Goal: Task Accomplishment & Management: Manage account settings

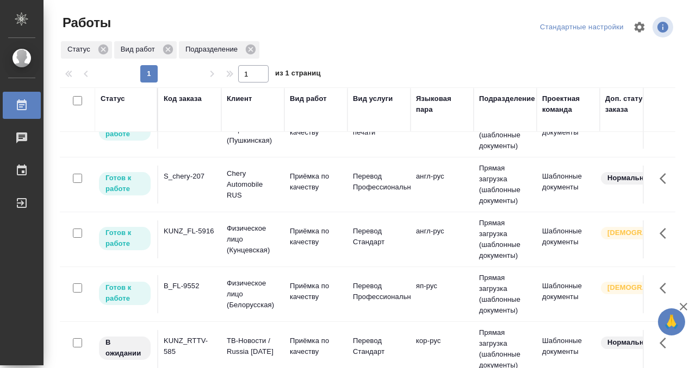
scroll to position [206, 0]
click at [203, 226] on div "KUNZ_FL-5916" at bounding box center [190, 231] width 52 height 11
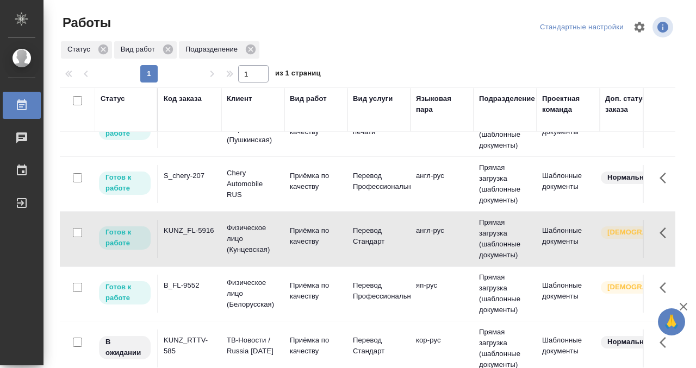
click at [203, 226] on div "KUNZ_FL-5916" at bounding box center [190, 231] width 52 height 11
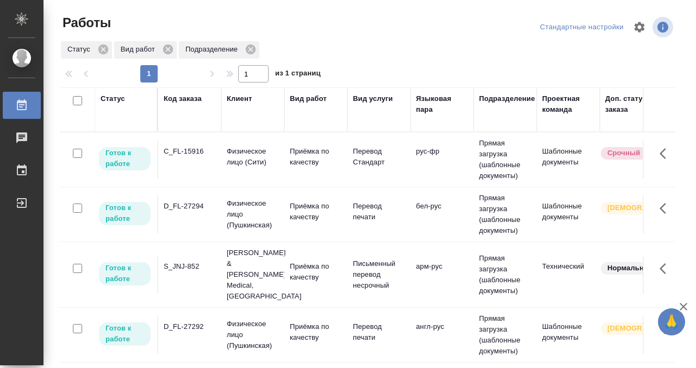
click at [184, 205] on div "D_FL-27294" at bounding box center [190, 206] width 52 height 11
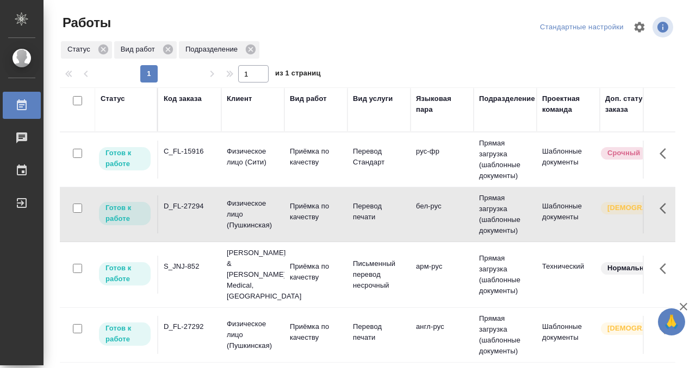
click at [184, 205] on div "D_FL-27294" at bounding box center [190, 206] width 52 height 11
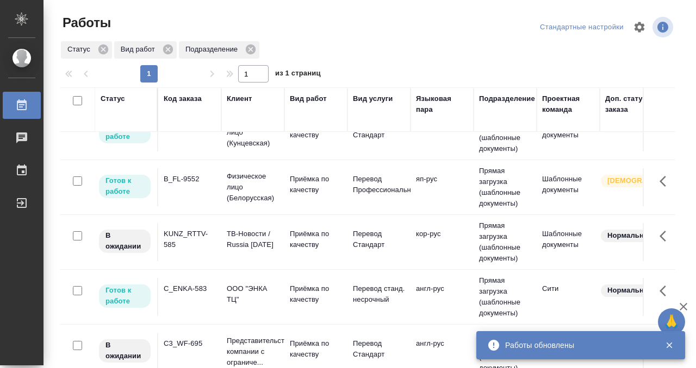
scroll to position [8, 0]
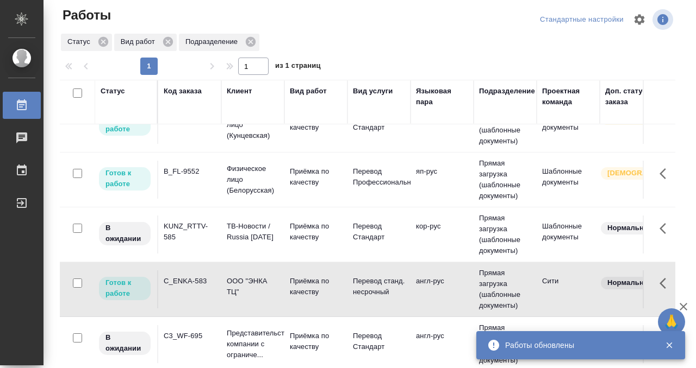
click at [209, 271] on td "C_ENKA-583" at bounding box center [189, 290] width 63 height 38
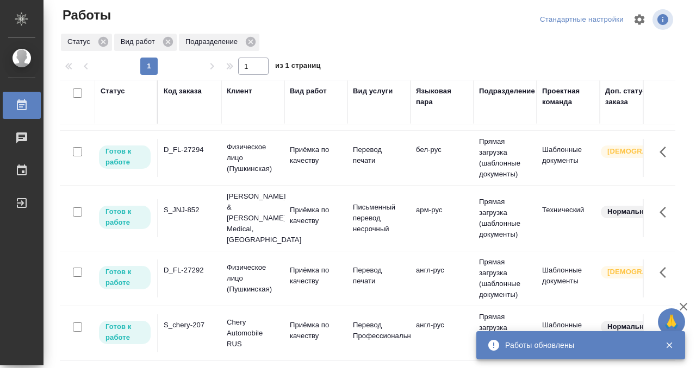
click at [202, 205] on div "S_JNJ-852" at bounding box center [190, 210] width 52 height 11
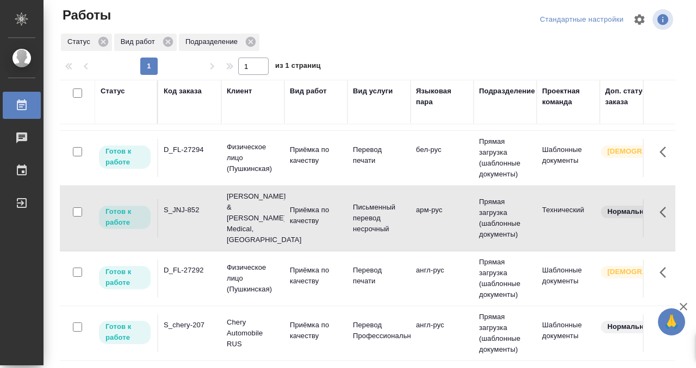
click at [202, 205] on div "S_JNJ-852" at bounding box center [190, 210] width 52 height 11
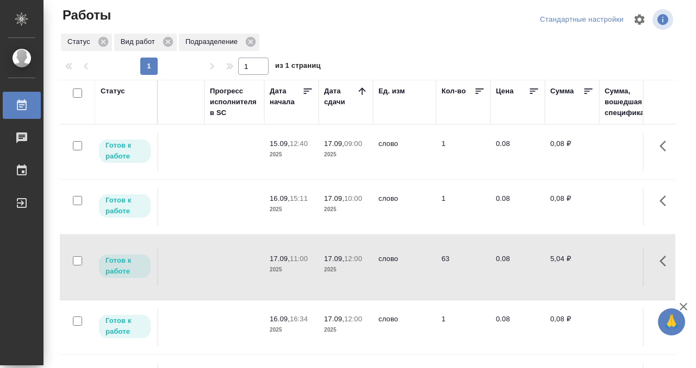
scroll to position [0, 0]
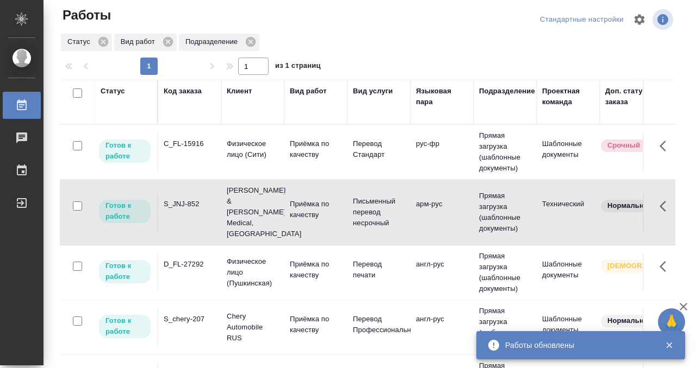
click at [197, 155] on td "C_FL-15916" at bounding box center [189, 152] width 63 height 38
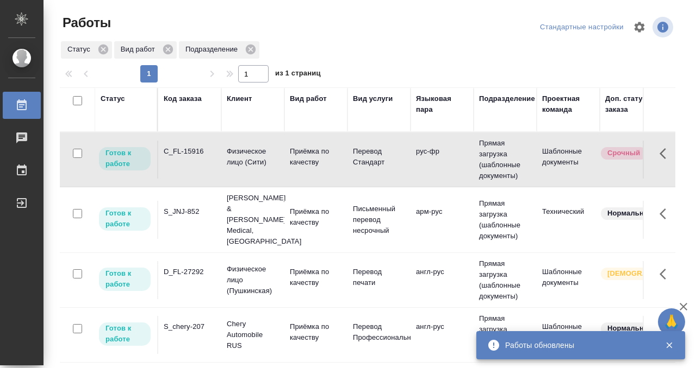
click at [197, 155] on div "C_FL-15916" at bounding box center [190, 151] width 52 height 11
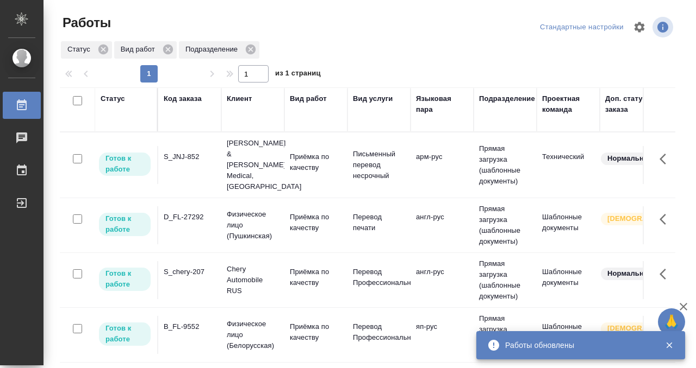
click at [198, 212] on div "D_FL-27292" at bounding box center [190, 217] width 52 height 11
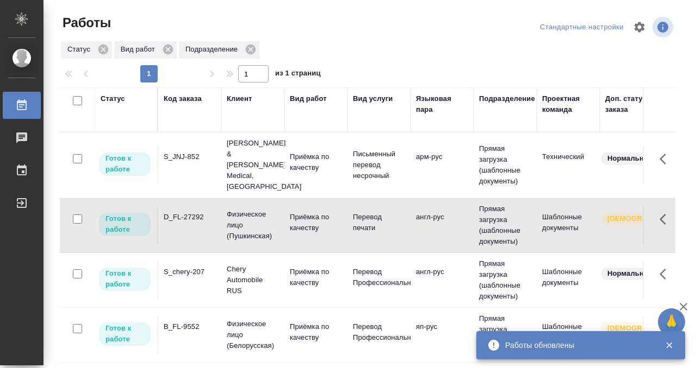
click at [198, 212] on div "D_FL-27292" at bounding box center [190, 217] width 52 height 11
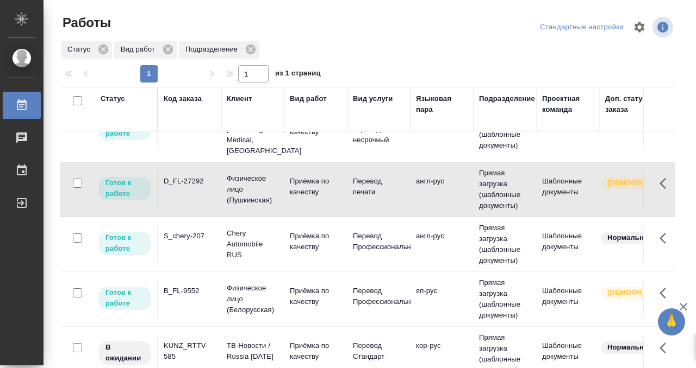
scroll to position [107, 0]
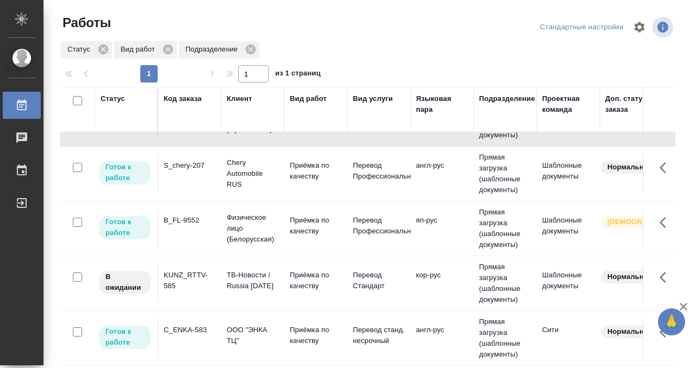
click at [199, 215] on td "B_FL-9552" at bounding box center [189, 229] width 63 height 38
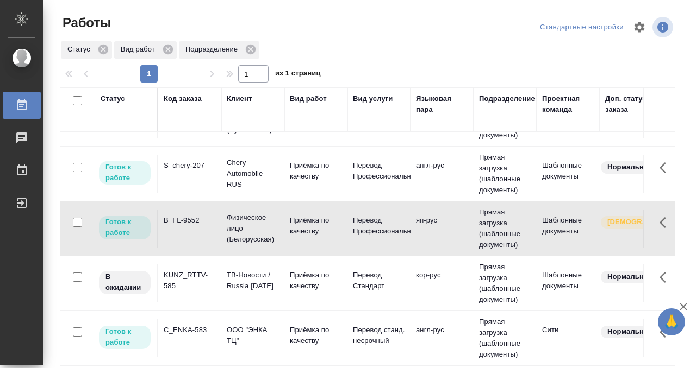
click at [199, 215] on td "B_FL-9552" at bounding box center [189, 229] width 63 height 38
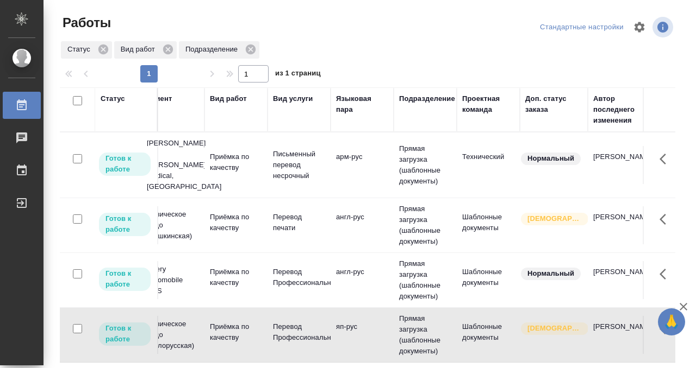
scroll to position [0, 0]
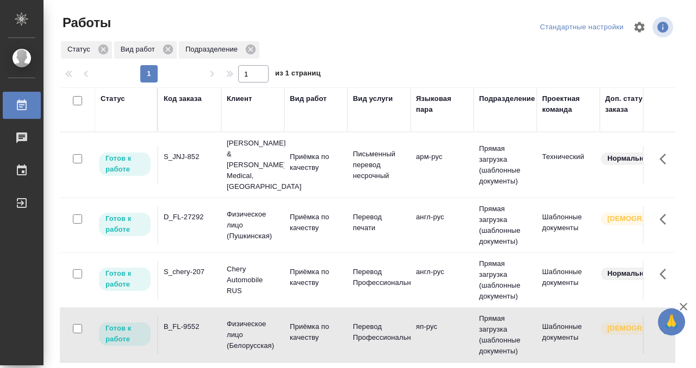
click at [213, 267] on div "S_chery-207" at bounding box center [190, 272] width 52 height 11
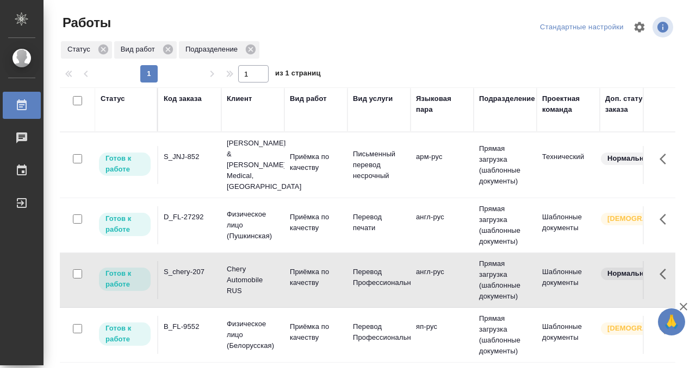
click at [213, 267] on div "S_chery-207" at bounding box center [190, 272] width 52 height 11
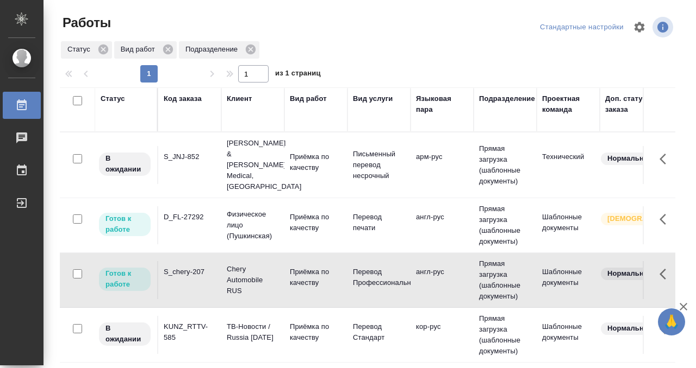
click at [192, 168] on td "S_JNJ-852" at bounding box center [189, 165] width 63 height 38
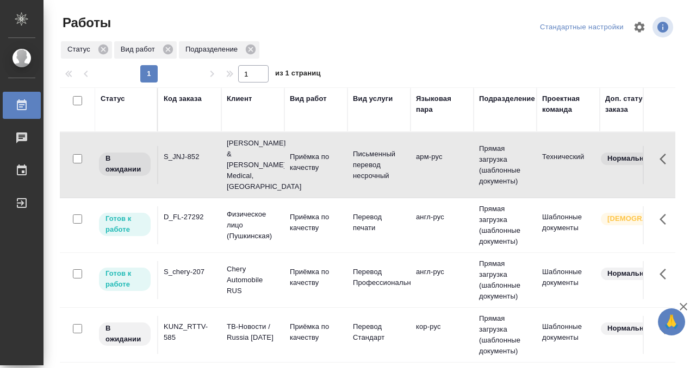
click at [192, 168] on td "S_JNJ-852" at bounding box center [189, 165] width 63 height 38
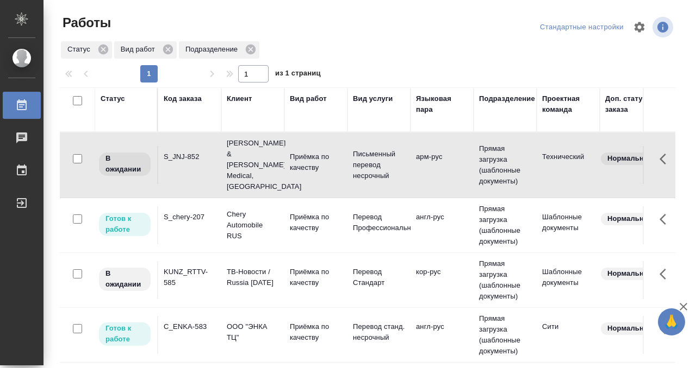
click at [195, 279] on td "KUNZ_RTTV-585" at bounding box center [189, 280] width 63 height 38
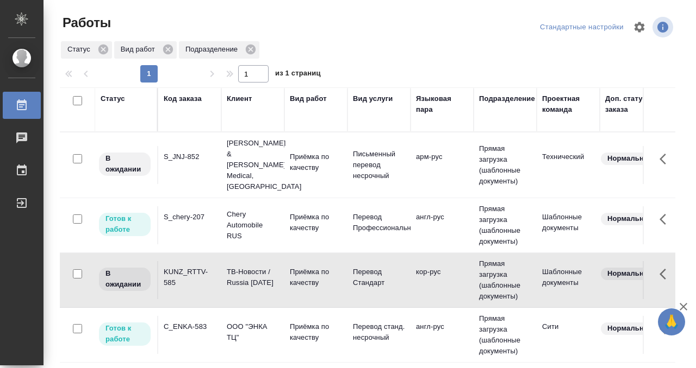
click at [195, 279] on td "KUNZ_RTTV-585" at bounding box center [189, 280] width 63 height 38
click at [234, 261] on td "ТВ-Новости / Russia Today" at bounding box center [252, 280] width 63 height 38
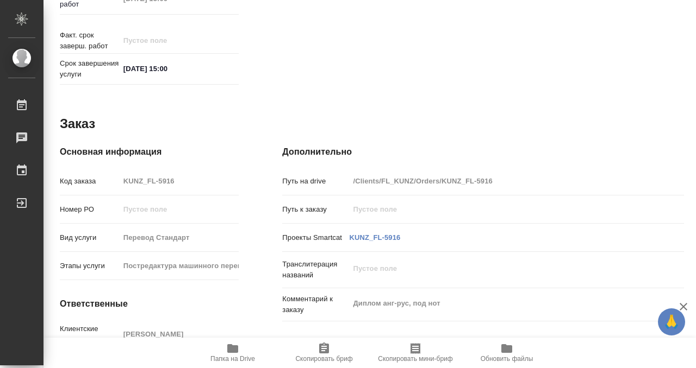
scroll to position [580, 0]
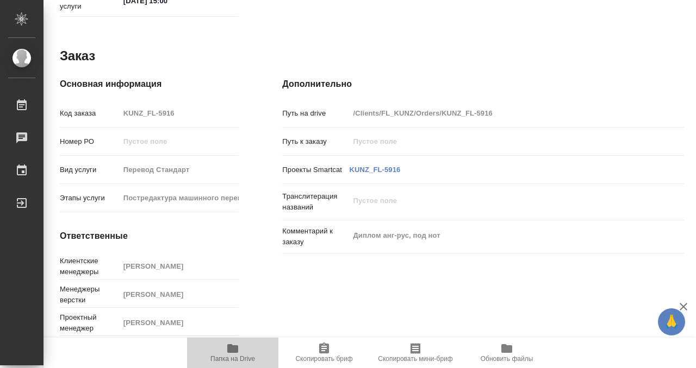
click at [232, 346] on icon "button" at bounding box center [232, 349] width 11 height 9
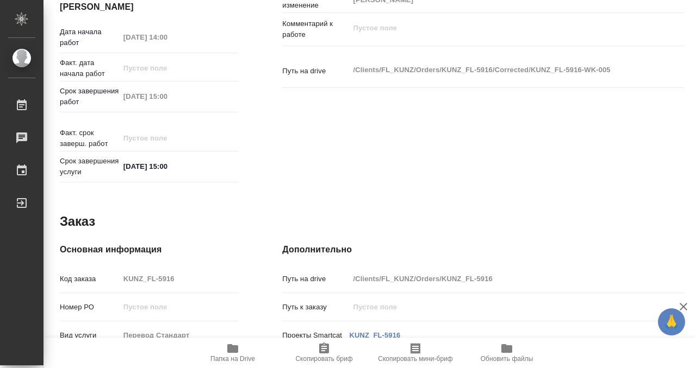
scroll to position [0, 0]
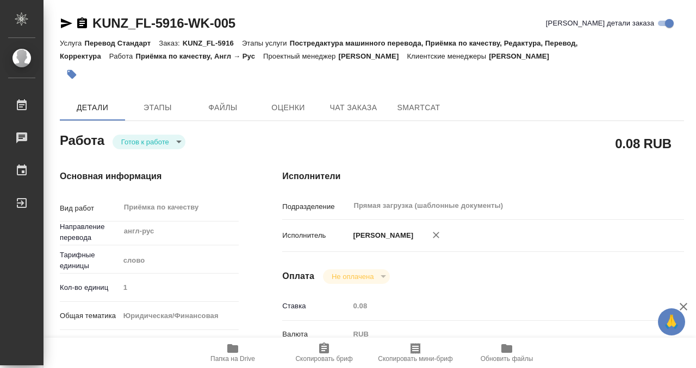
click at [73, 78] on icon "button" at bounding box center [71, 74] width 11 height 11
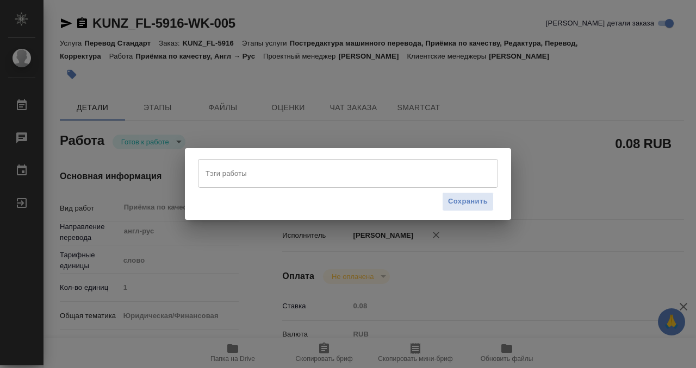
click at [241, 173] on input "Тэги работы" at bounding box center [338, 173] width 270 height 18
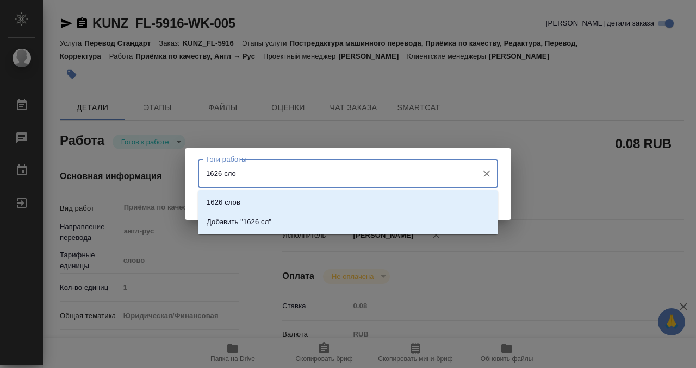
type input "1626 слов"
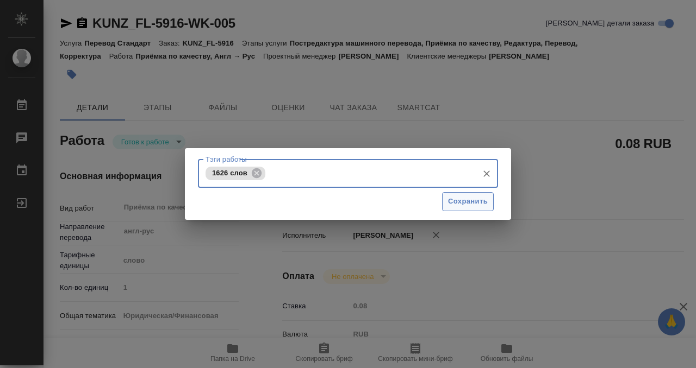
click at [467, 203] on span "Сохранить" at bounding box center [468, 202] width 40 height 13
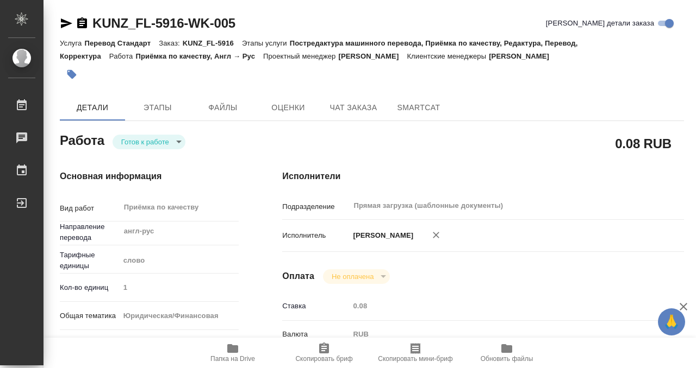
type input "readyForWork"
type input "англ-рус"
type input "5a8b1489cc6b4906c91bfd90"
type input "1"
type input "yr-fn"
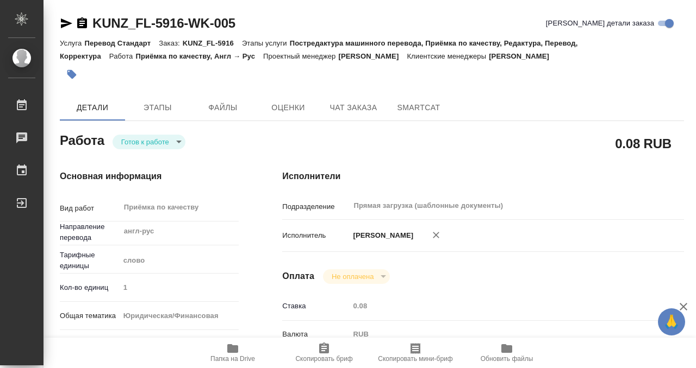
type input "5a8b8b956a9677013d343cfe"
checkbox input "true"
type input "[DATE] 14:00"
type input "17.09.2025 15:00"
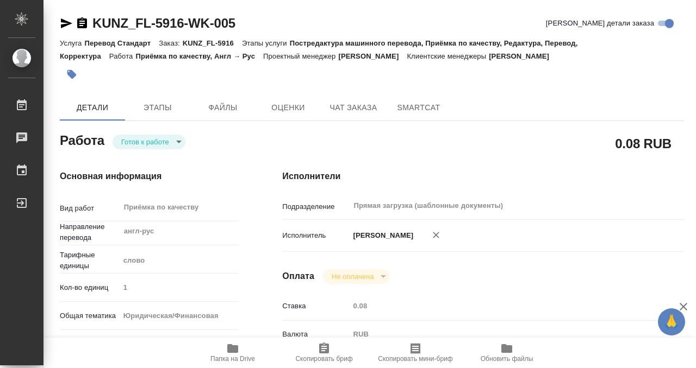
type input "Прямая загрузка (шаблонные документы)"
type input "notPayed"
type input "0.08"
type input "RUB"
type input "[PERSON_NAME]"
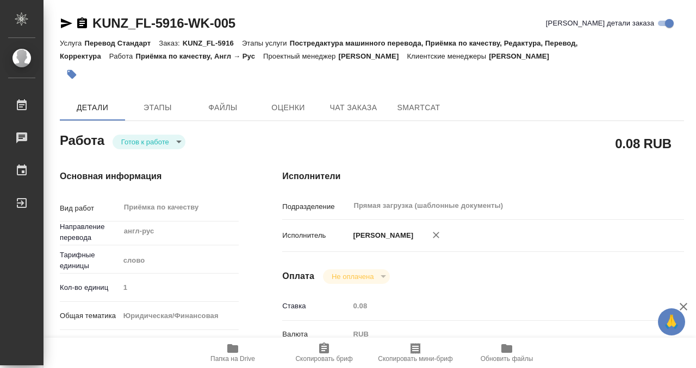
type input "KUNZ_FL-5916"
type input "Перевод Стандарт"
type input "Постредактура машинного перевода, Приёмка по качеству, Редактура, Перевод, Корр…"
type input "Zotova Ekaterina"
type input "Заборова Александра"
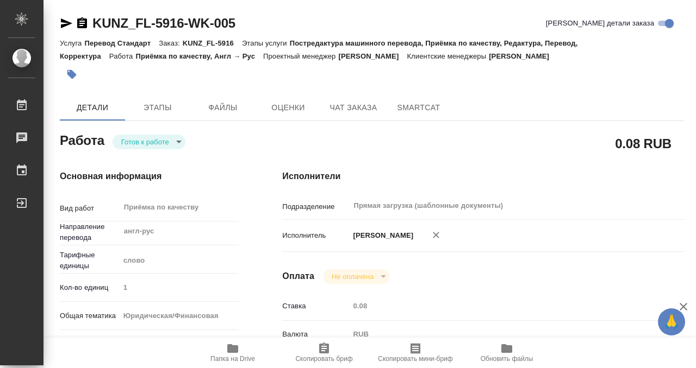
type input "/Clients/FL_KUNZ/Orders/KUNZ_FL-5916"
click at [166, 140] on body "🙏 .cls-1 fill:#fff; AWATERA Kobzeva Elizaveta Работы 0 Чаты График Выйти KUNZ_F…" at bounding box center [348, 184] width 696 height 368
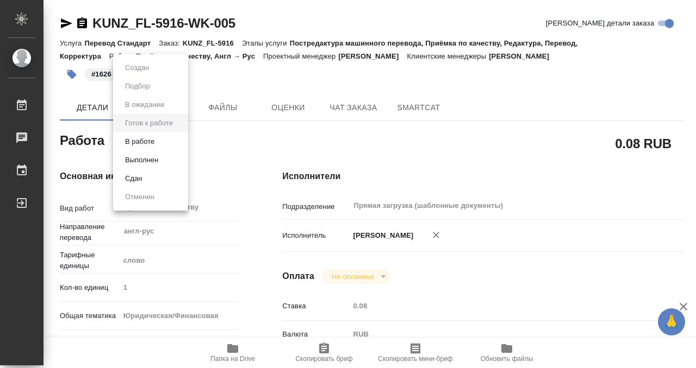
click at [162, 158] on li "Выполнен" at bounding box center [150, 160] width 75 height 18
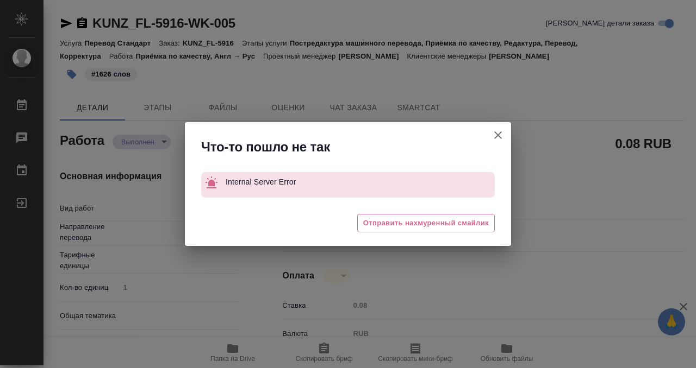
type textarea "x"
type textarea "Приёмка по качеству"
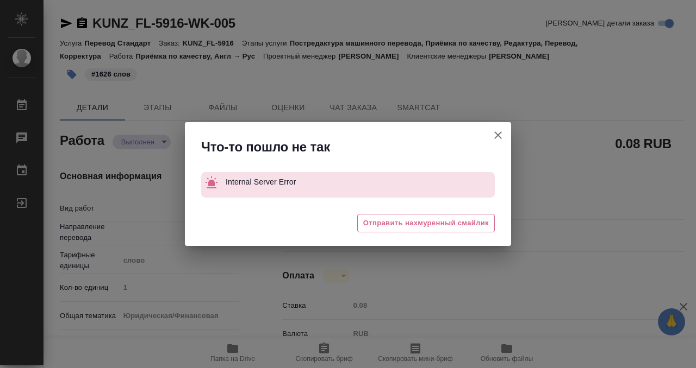
type textarea "x"
type input "англ-рус"
type input "Прямая загрузка (шаблонные документы)"
type textarea "x"
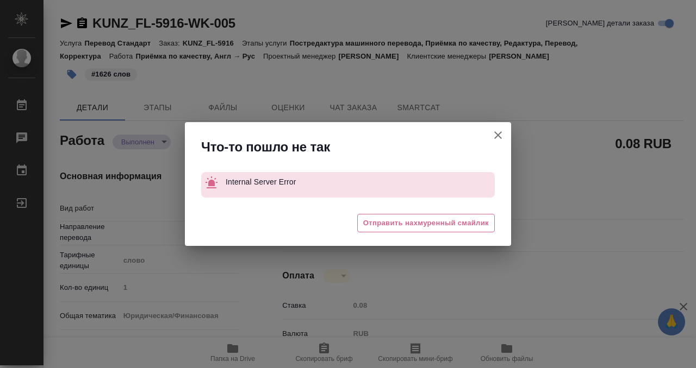
type textarea "x"
click at [491, 141] on button "[PERSON_NAME] детали заказа" at bounding box center [498, 135] width 26 height 26
type textarea "x"
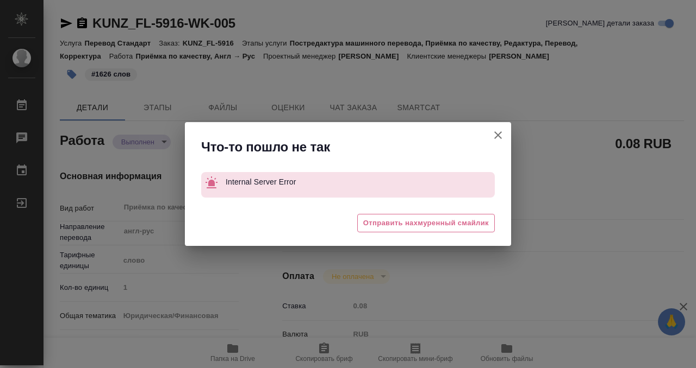
type textarea "x"
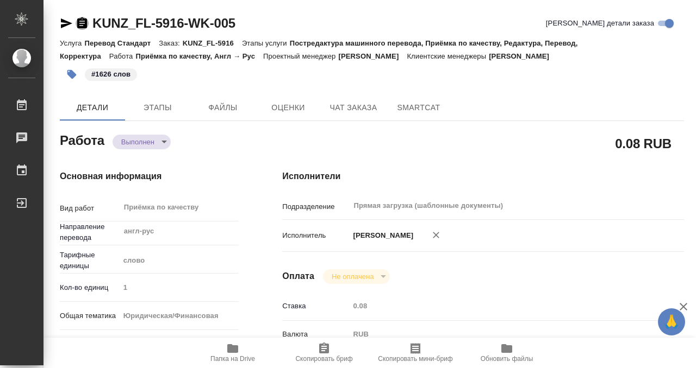
click at [82, 27] on icon "button" at bounding box center [82, 22] width 10 height 11
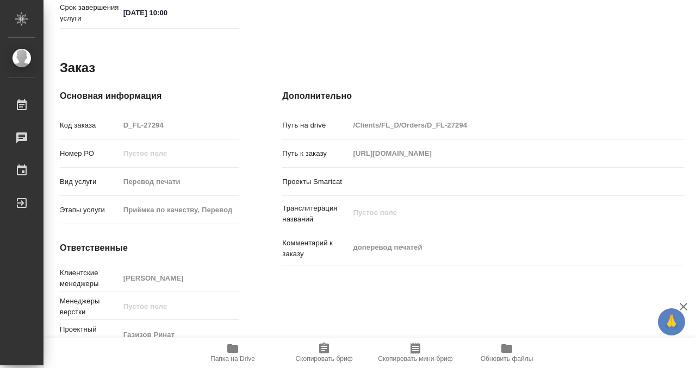
scroll to position [580, 0]
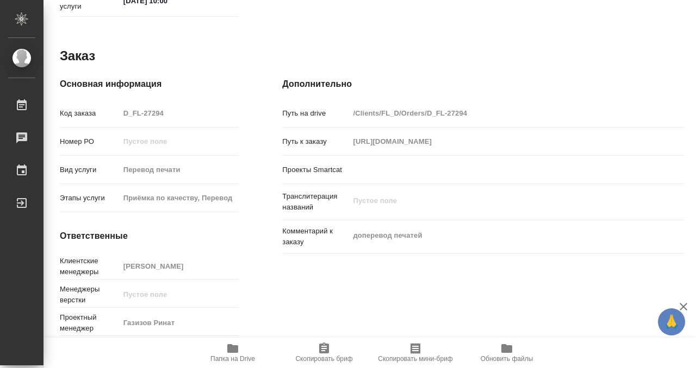
click at [234, 352] on icon "button" at bounding box center [232, 349] width 11 height 9
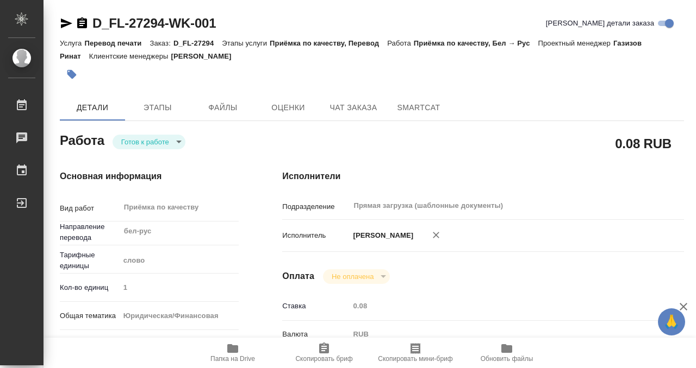
click at [69, 76] on icon "button" at bounding box center [71, 74] width 9 height 9
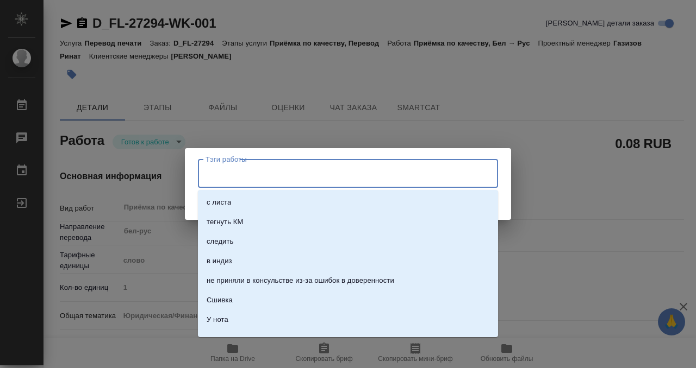
click at [283, 176] on input "Тэги работы" at bounding box center [338, 173] width 270 height 18
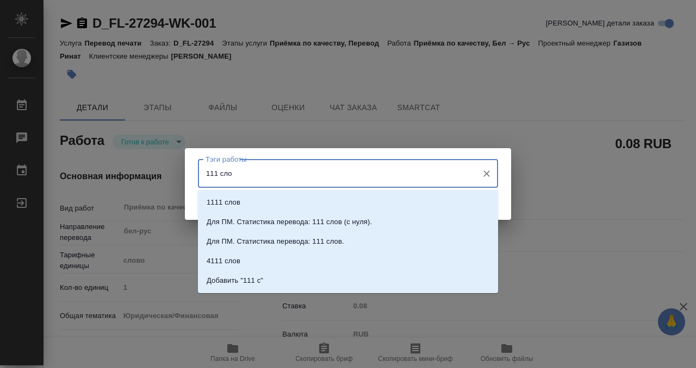
type input "111 слов"
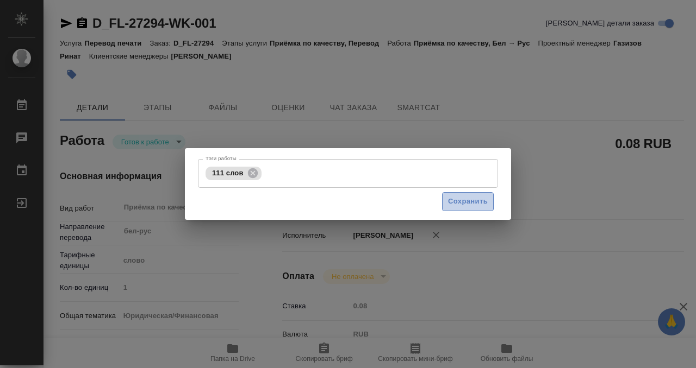
click at [479, 207] on span "Сохранить" at bounding box center [468, 202] width 40 height 13
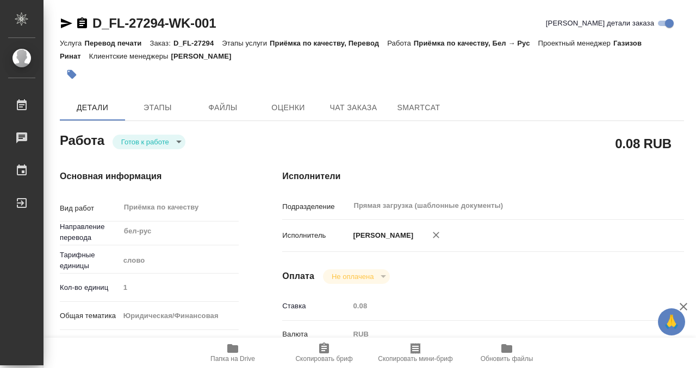
type input "readyForWork"
type input "бел-рус"
type input "5a8b1489cc6b4906c91bfd90"
type input "1"
type input "yr-fn"
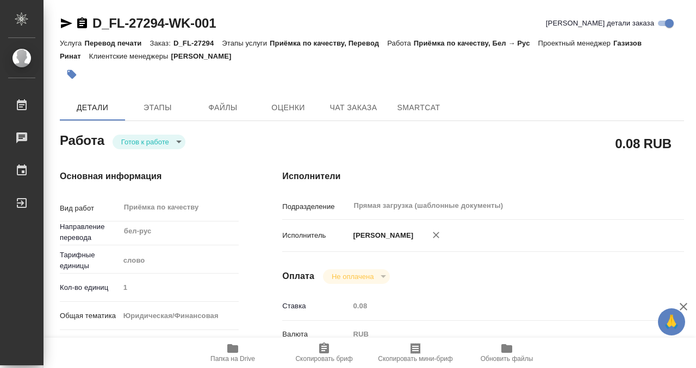
type input "5a8b8b956a9677013d343cfe"
checkbox input "true"
type input "16.09.2025 15:11"
type input "17.09.2025 10:00"
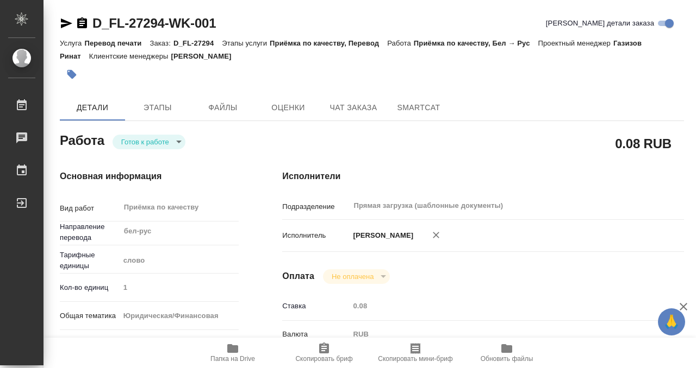
type input "Прямая загрузка (шаблонные документы)"
type input "notPayed"
type input "0.08"
type input "RUB"
type input "[PERSON_NAME]"
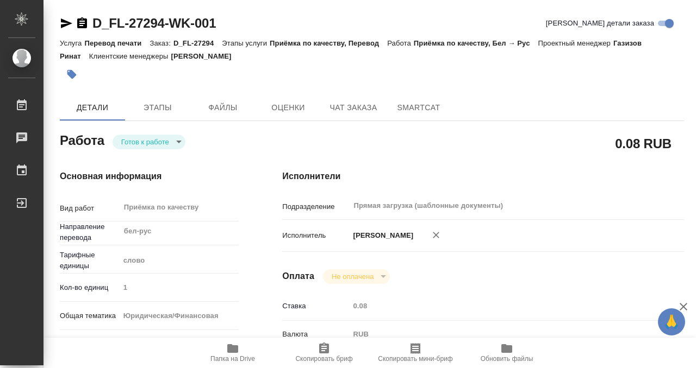
type input "D_FL-27294"
type input "Перевод печати"
type input "Приёмка по качеству, Перевод"
type input "Давыдова Елена"
type input "/Clients/FL_D/Orders/D_FL-27294"
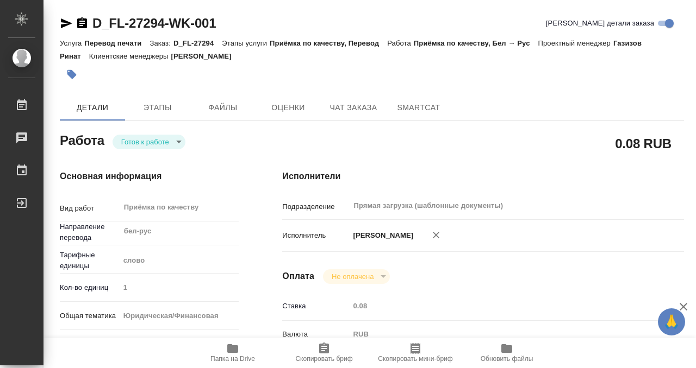
type input "https://drive.awatera.com/s/BarN6iFFW5rq9gy"
click at [175, 141] on body "🙏 .cls-1 fill:#fff; AWATERA Kobzeva Elizaveta Работы 0 Чаты График Выйти D_FL-2…" at bounding box center [348, 184] width 696 height 368
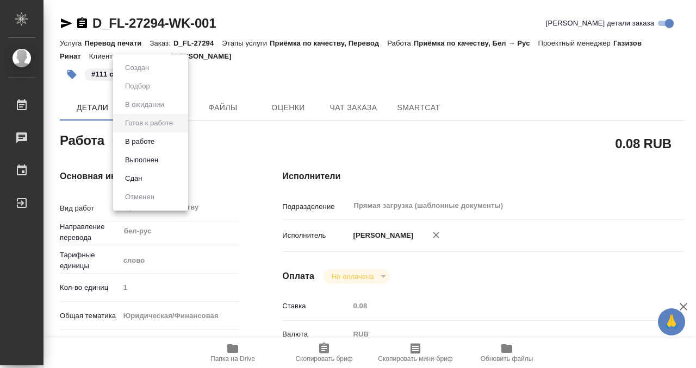
click at [168, 160] on li "Выполнен" at bounding box center [150, 160] width 75 height 18
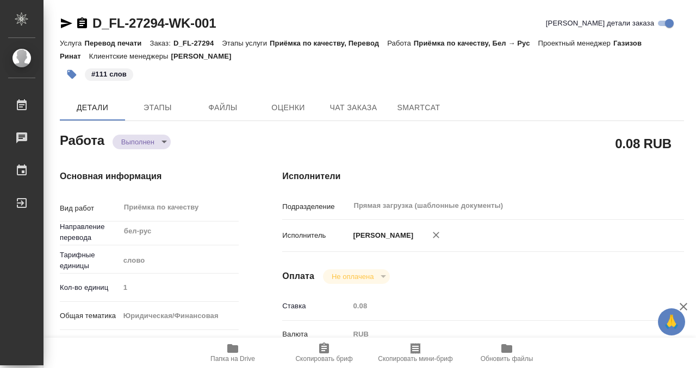
type textarea "x"
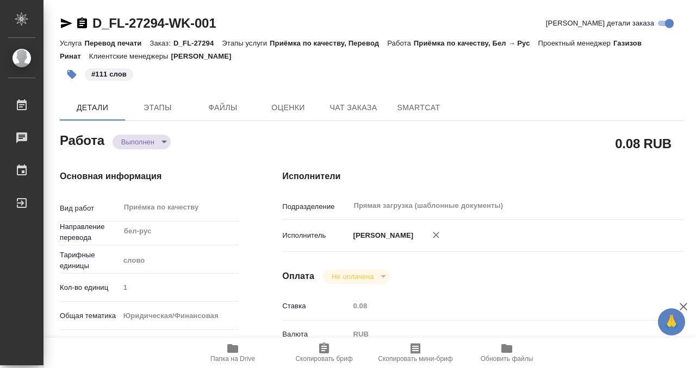
type textarea "x"
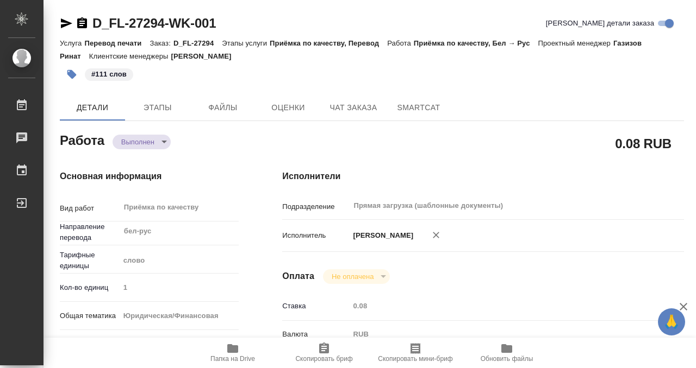
click at [82, 22] on icon "button" at bounding box center [82, 22] width 10 height 11
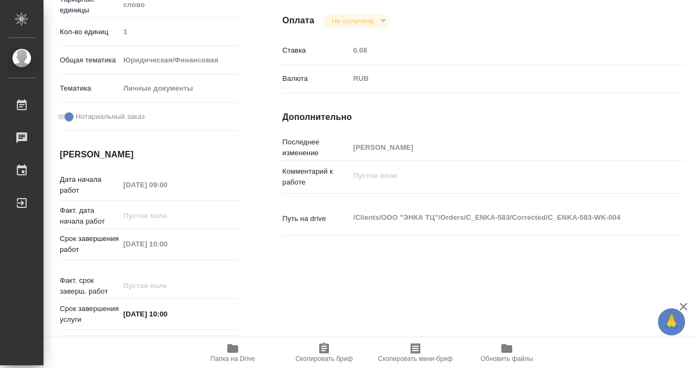
scroll to position [580, 0]
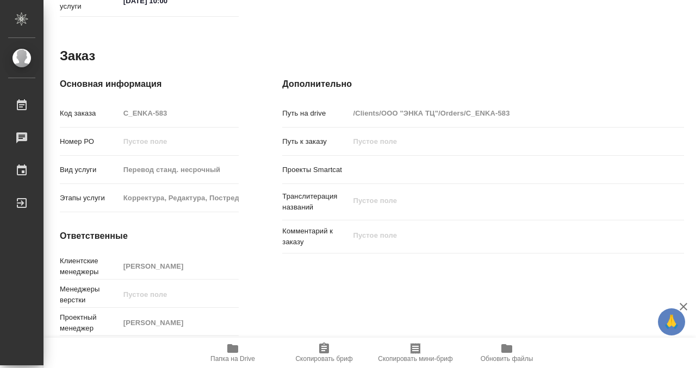
click at [230, 343] on icon "button" at bounding box center [232, 348] width 13 height 13
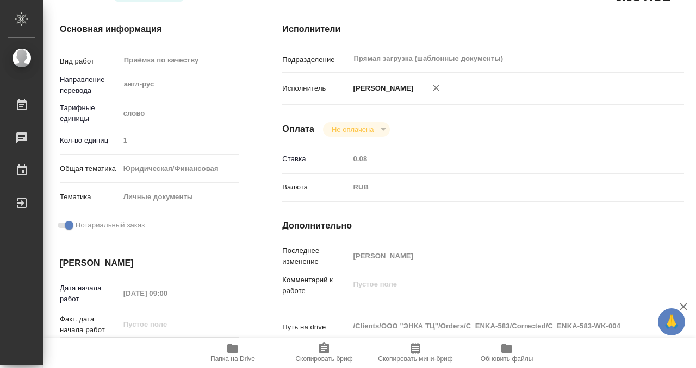
scroll to position [0, 0]
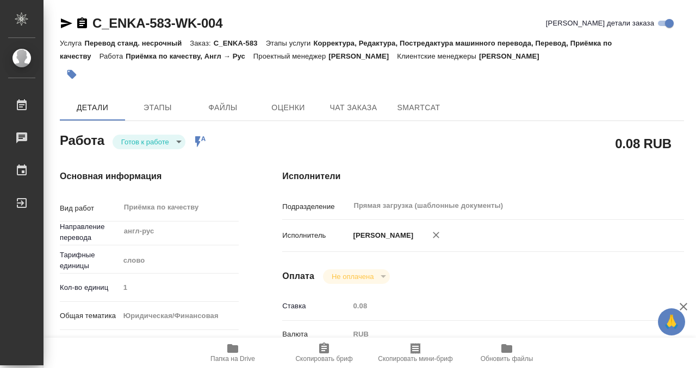
click at [76, 72] on icon "button" at bounding box center [71, 74] width 11 height 11
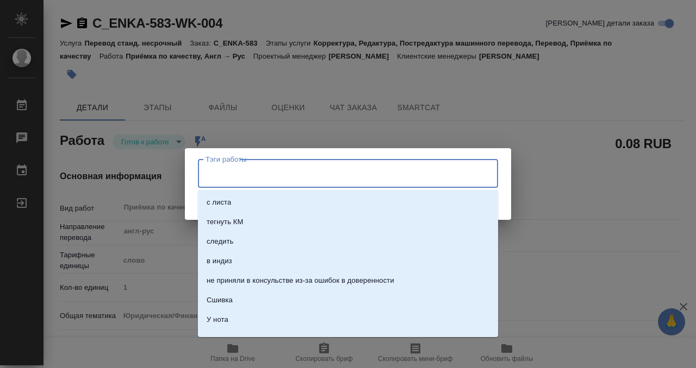
click at [279, 167] on input "Тэги работы" at bounding box center [338, 173] width 270 height 18
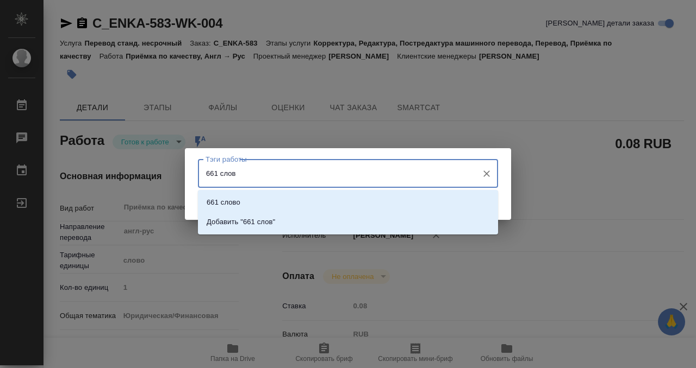
type input "661 слово"
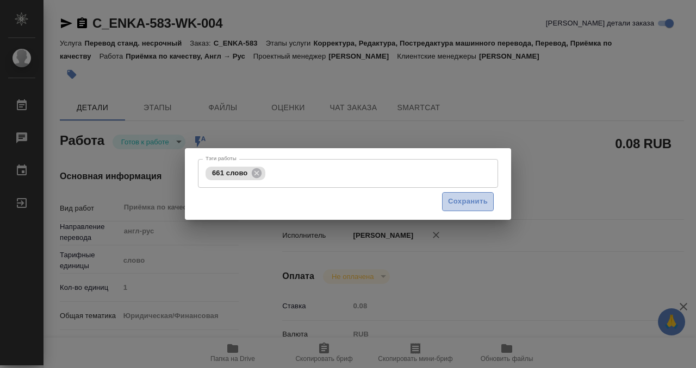
click at [464, 203] on span "Сохранить" at bounding box center [468, 202] width 40 height 13
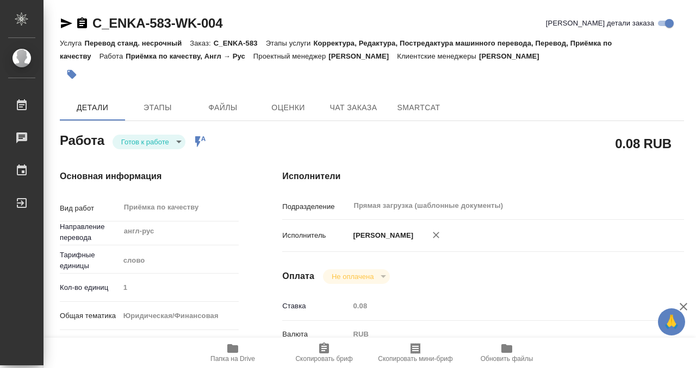
type input "readyForWork"
type input "англ-рус"
type input "5a8b1489cc6b4906c91bfd90"
type input "1"
type input "yr-fn"
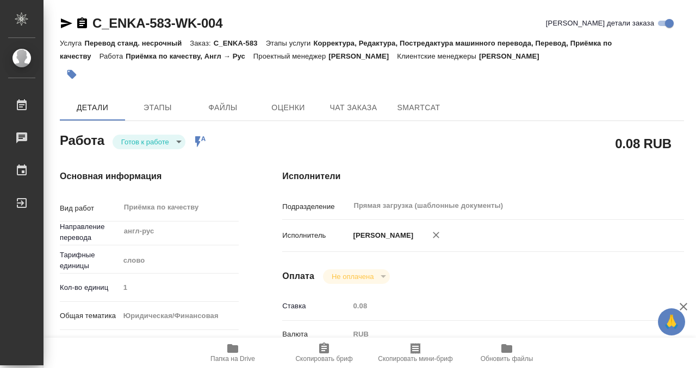
type input "5a8b8b956a9677013d343cfe"
checkbox input "true"
type input "18.09.2025 09:00"
type input "18.09.2025 10:00"
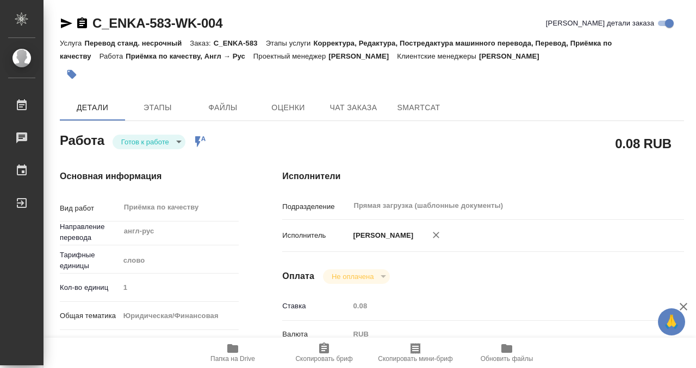
type input "Прямая загрузка (шаблонные документы)"
type input "notPayed"
type input "0.08"
type input "RUB"
type input "[PERSON_NAME]"
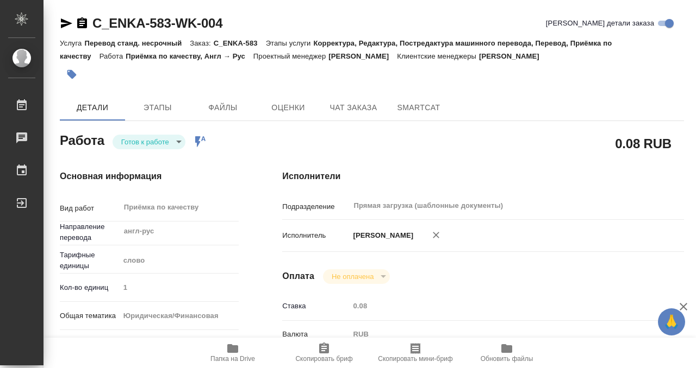
type input "C_ENKA-583"
type input "Перевод станд. несрочный"
type input "Корректура, Редактура, Постредактура машинного перевода, Перевод, Приёмка по ка…"
type input "[PERSON_NAME]"
type input "/Clients/ООО "ЭНКА ТЦ"/Orders/C_ENKA-583"
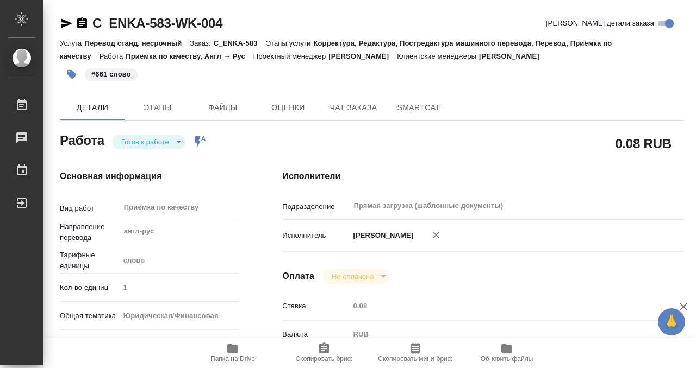
click at [170, 140] on body "🙏 .cls-1 fill:#fff; AWATERA Kobzeva Elizaveta Работы 0 Чаты График Выйти C_ENKA…" at bounding box center [348, 184] width 696 height 368
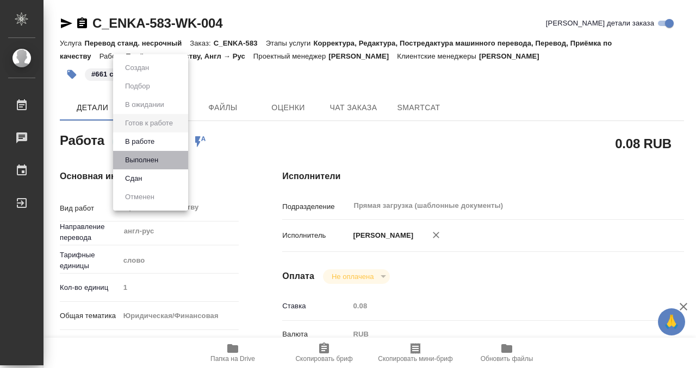
click at [171, 159] on li "Выполнен" at bounding box center [150, 160] width 75 height 18
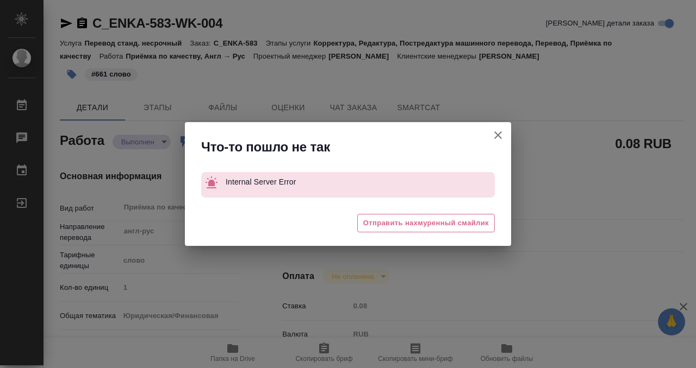
type textarea "x"
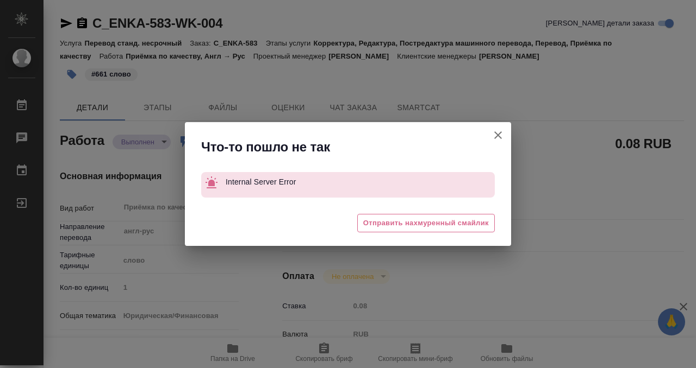
click at [495, 136] on icon "button" at bounding box center [497, 135] width 13 height 13
type textarea "x"
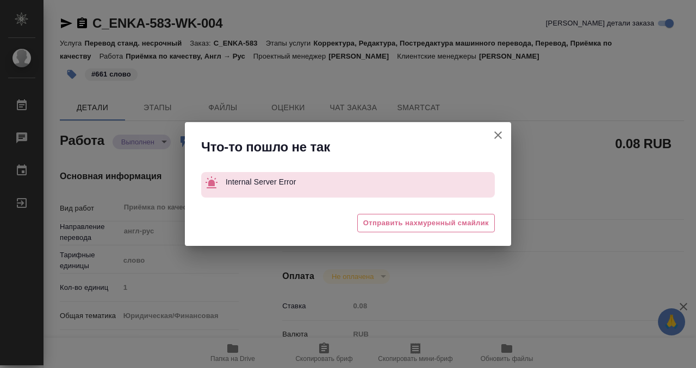
type textarea "x"
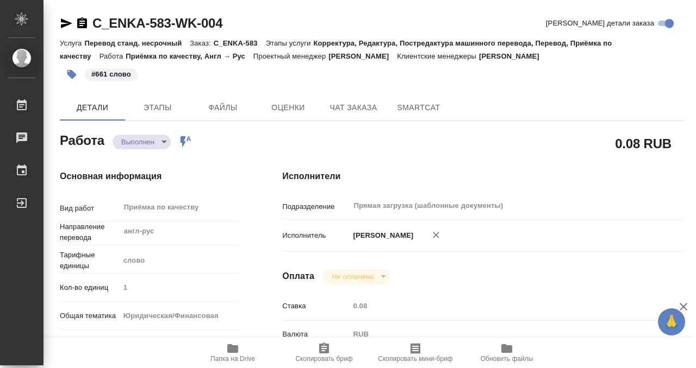
click at [82, 25] on icon "button" at bounding box center [82, 23] width 13 height 13
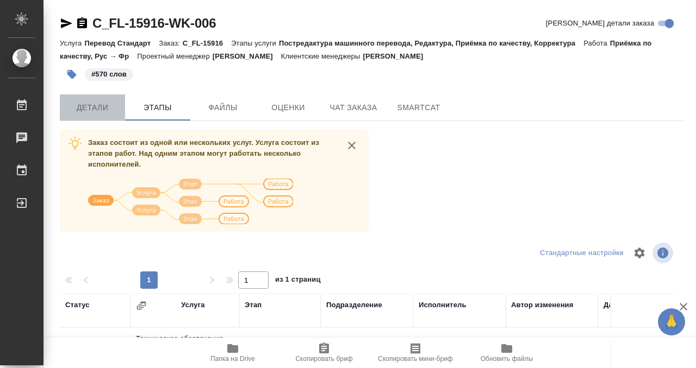
click at [107, 104] on span "Детали" at bounding box center [92, 108] width 52 height 14
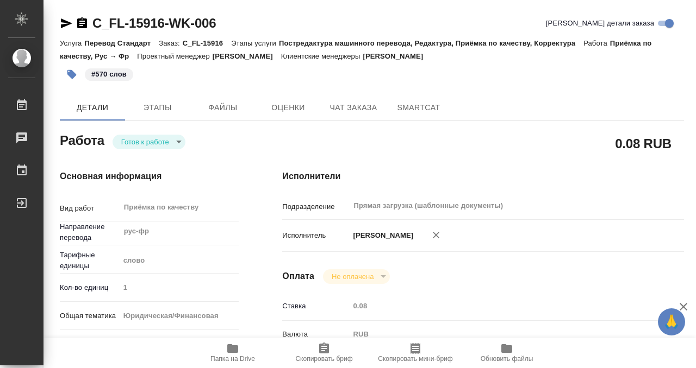
type textarea "x"
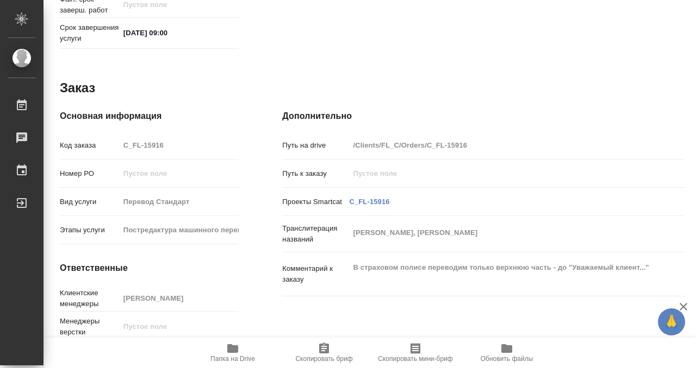
scroll to position [580, 0]
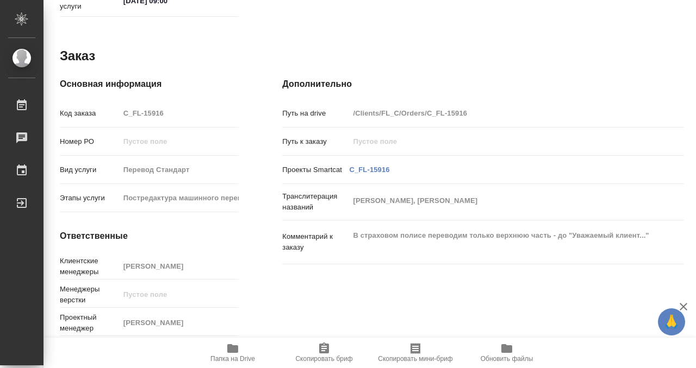
type textarea "x"
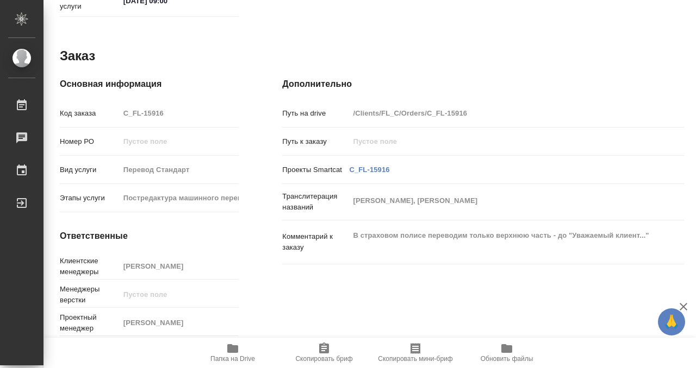
click at [232, 353] on icon "button" at bounding box center [232, 349] width 11 height 9
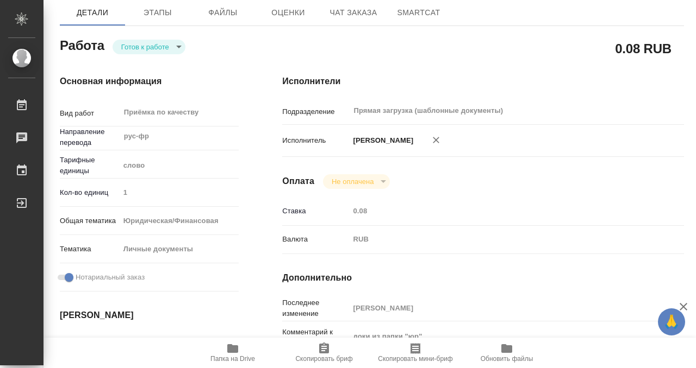
scroll to position [0, 0]
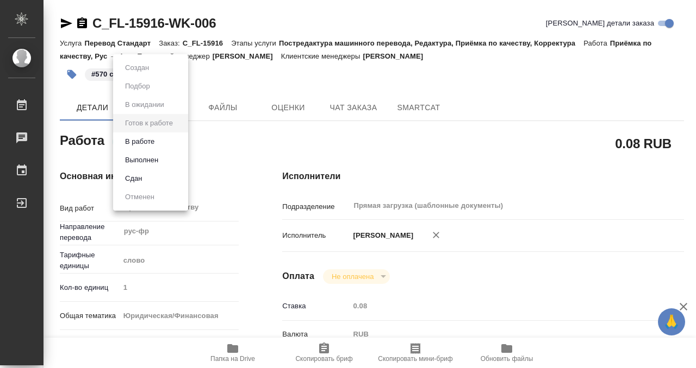
click at [170, 142] on body "🙏 .cls-1 fill:#fff; AWATERA Kobzeva [PERSON_NAME] 0 Чаты График Выйти C_FL-1591…" at bounding box center [348, 184] width 696 height 368
click at [160, 157] on button "Выполнен" at bounding box center [142, 160] width 40 height 12
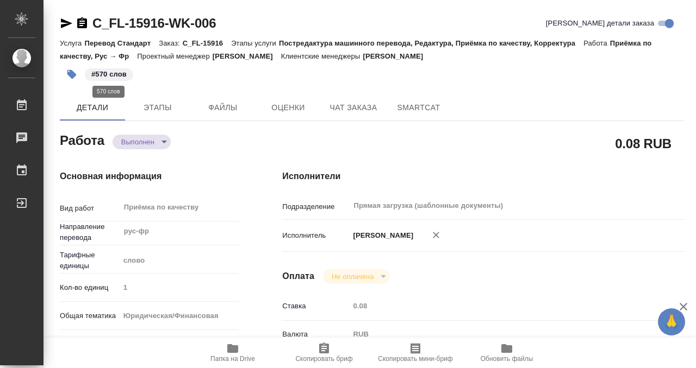
type textarea "x"
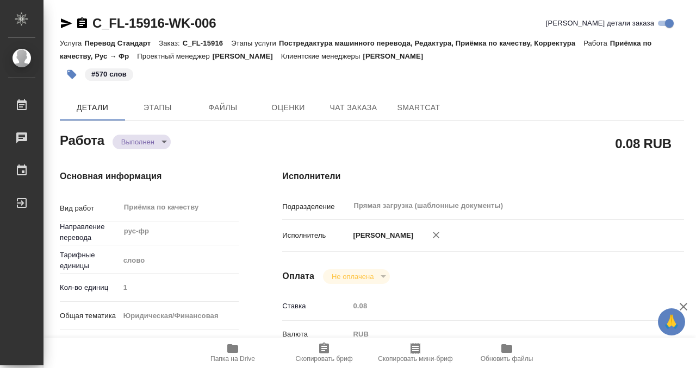
type textarea "x"
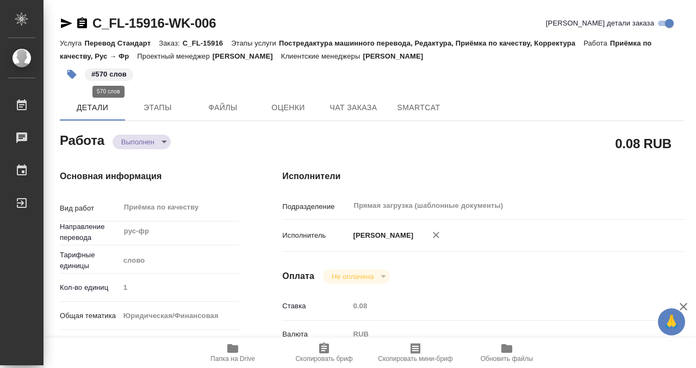
click at [121, 75] on p "#570 слов" at bounding box center [108, 74] width 35 height 11
click at [99, 74] on p "#570 слов" at bounding box center [108, 74] width 35 height 11
click at [74, 74] on icon "button" at bounding box center [71, 74] width 9 height 9
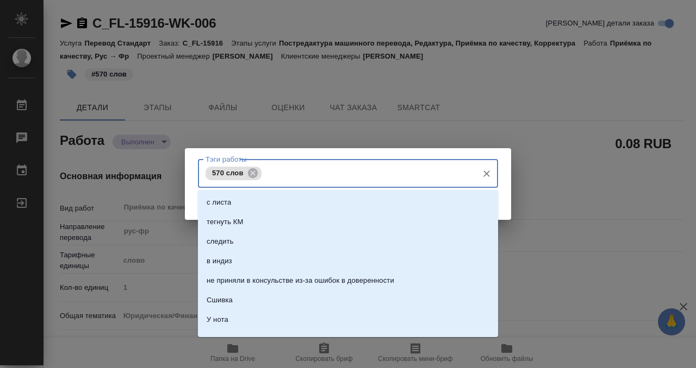
drag, startPoint x: 327, startPoint y: 171, endPoint x: 319, endPoint y: 171, distance: 8.2
click at [326, 171] on input "Тэги работы" at bounding box center [368, 173] width 208 height 18
click at [255, 173] on icon at bounding box center [252, 173] width 10 height 10
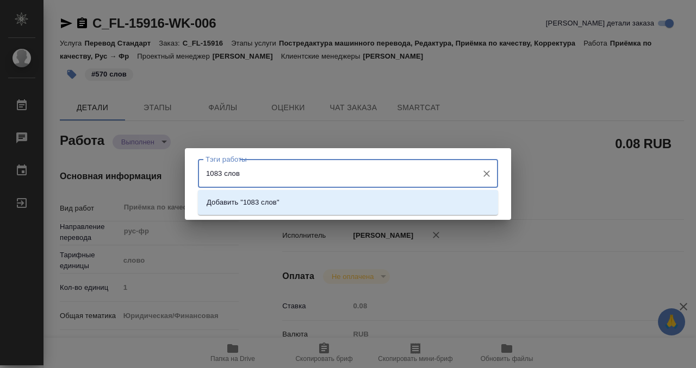
type input "1083 слова"
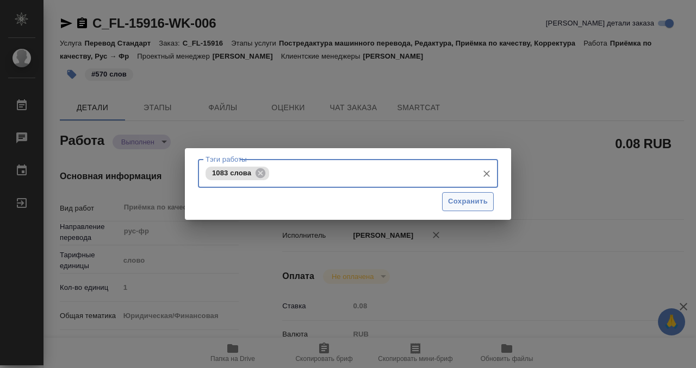
click at [473, 202] on span "Сохранить" at bounding box center [468, 202] width 40 height 13
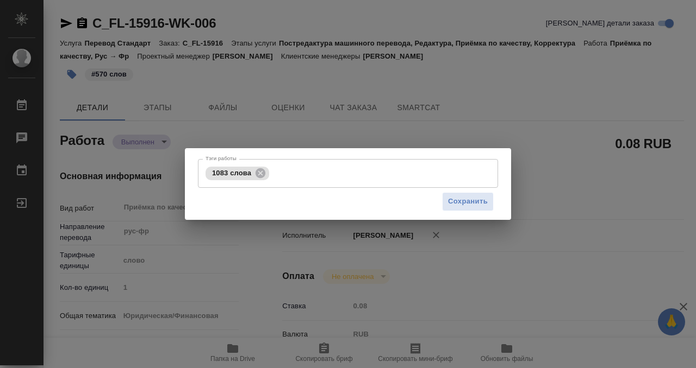
type input "completed"
type textarea "Приёмка по качеству"
type textarea "x"
type input "рус-фр"
type input "5a8b1489cc6b4906c91bfd90"
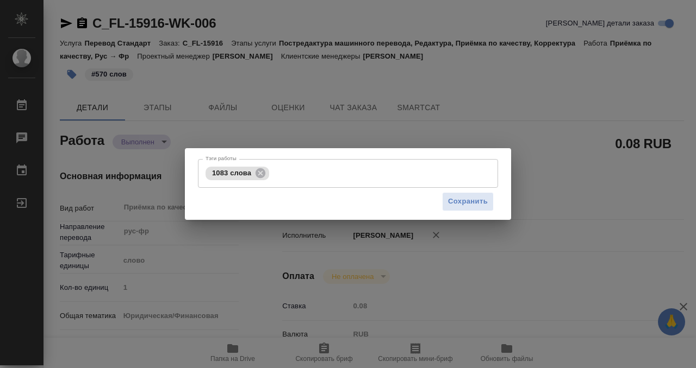
type input "1"
type input "yr-fn"
type input "5a8b8b956a9677013d343cfe"
checkbox input "true"
type input "[DATE] 12:40"
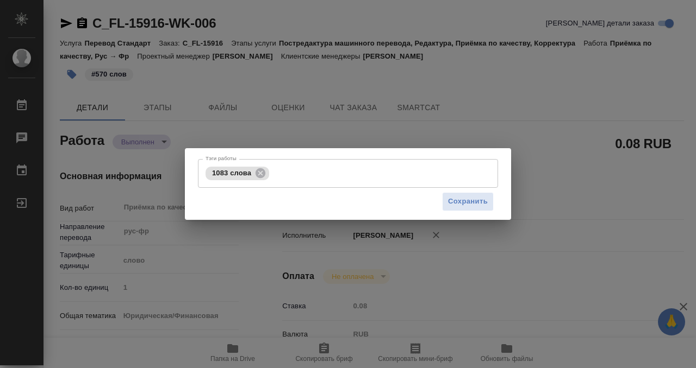
type input "[DATE] 09:00"
type input "[DATE] 09:28"
type input "[DATE] 09:00"
type input "Прямая загрузка (шаблонные документы)"
type input "notPayed"
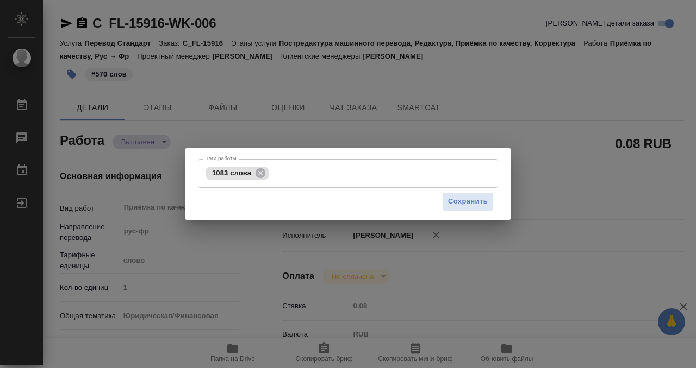
type input "0.08"
type input "RUB"
type input "[PERSON_NAME]"
type textarea "доки из папки "юр""
type textarea "x"
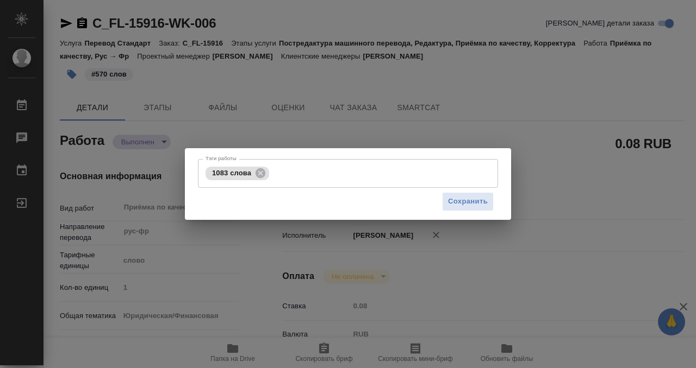
type textarea "/Clients/FL_C/Orders/C_FL-15916/Corrected/C_FL-15916-WK-006"
type textarea "x"
type input "C_FL-15916"
type input "Перевод Стандарт"
type input "Постредактура машинного перевода, Редактура, Приёмка по качеству, Корректура"
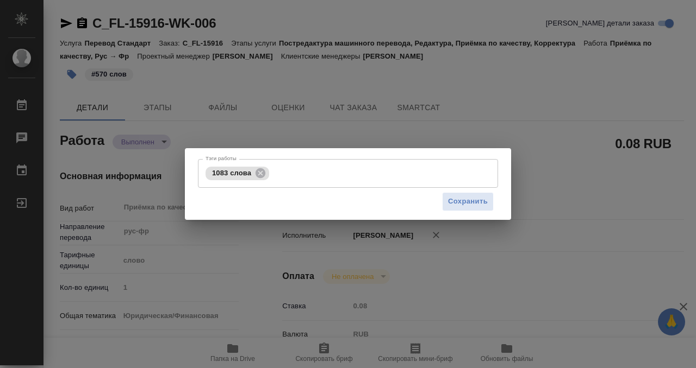
type input "[PERSON_NAME]"
type input "/Clients/FL_C/Orders/C_FL-15916"
type textarea "[PERSON_NAME], [PERSON_NAME]"
type textarea "x"
type textarea "В страховом полисе переводим только верхнюю часть - до "Уважаемый клиент...""
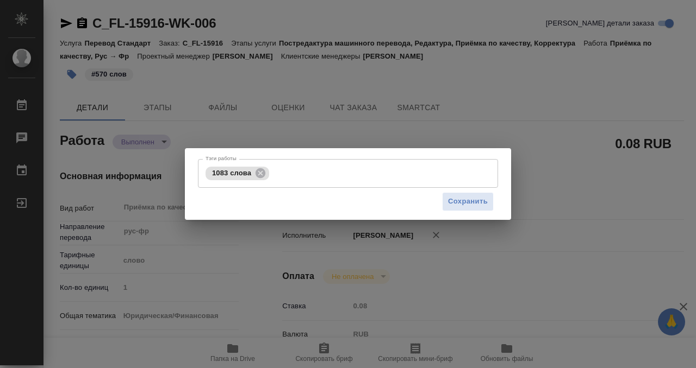
type textarea "x"
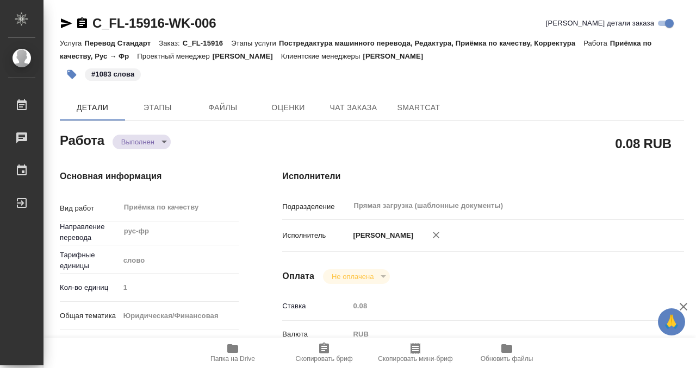
type textarea "x"
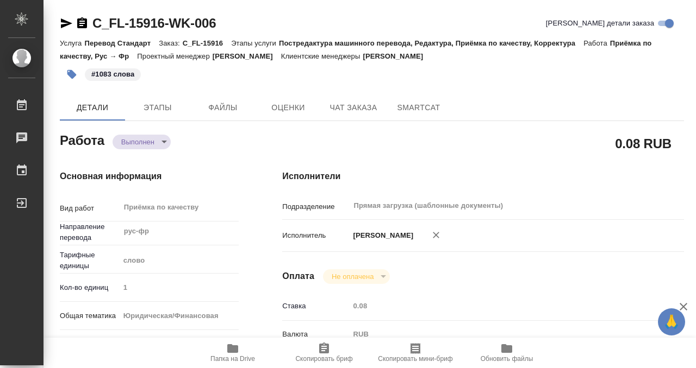
type textarea "x"
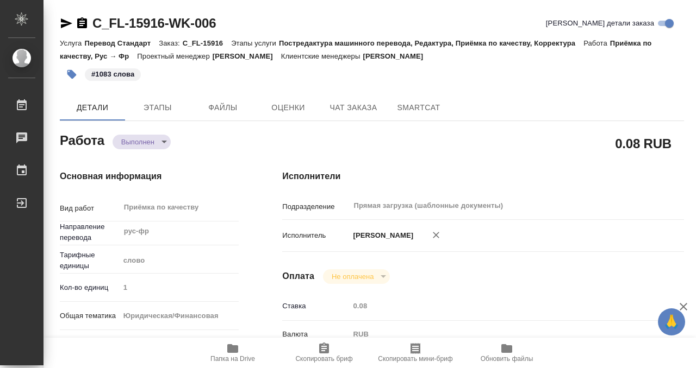
click at [78, 21] on icon "button" at bounding box center [82, 22] width 10 height 11
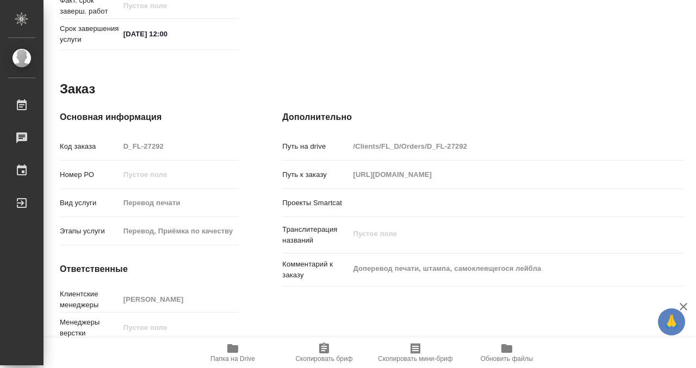
scroll to position [540, 0]
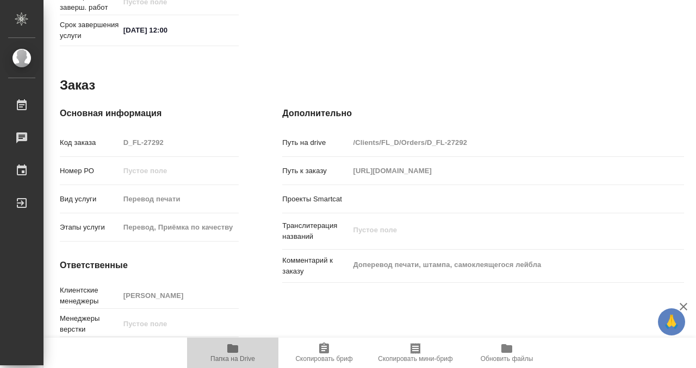
click at [229, 352] on icon "button" at bounding box center [232, 349] width 11 height 9
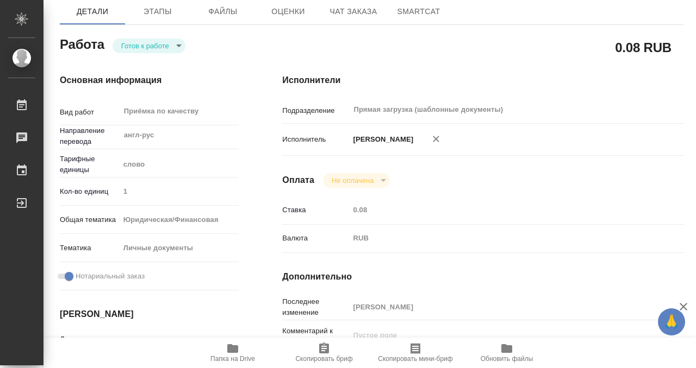
scroll to position [0, 0]
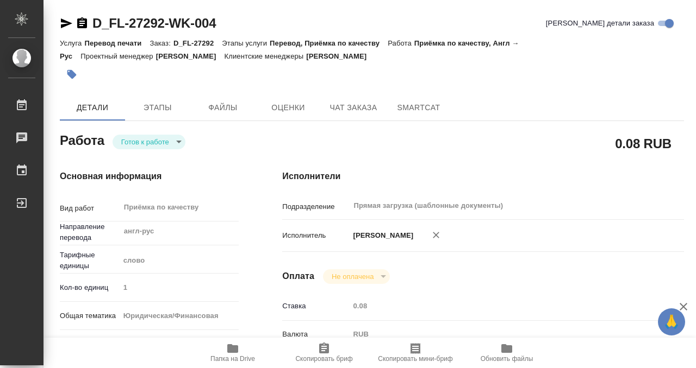
click at [81, 76] on button "button" at bounding box center [72, 75] width 24 height 24
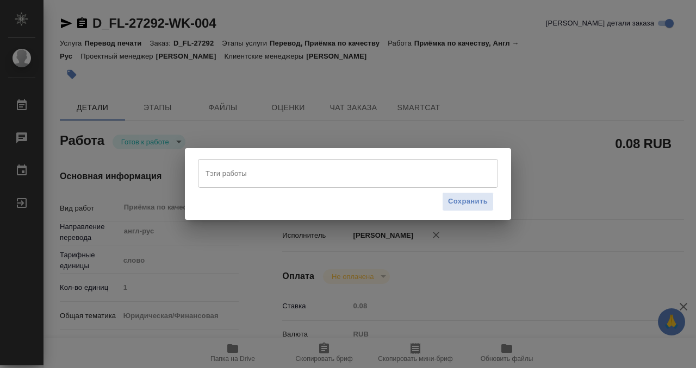
click at [283, 175] on input "Тэги работы" at bounding box center [338, 173] width 270 height 18
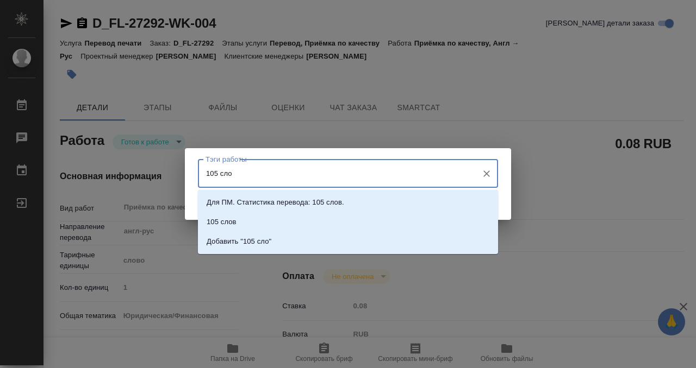
type input "105 слов"
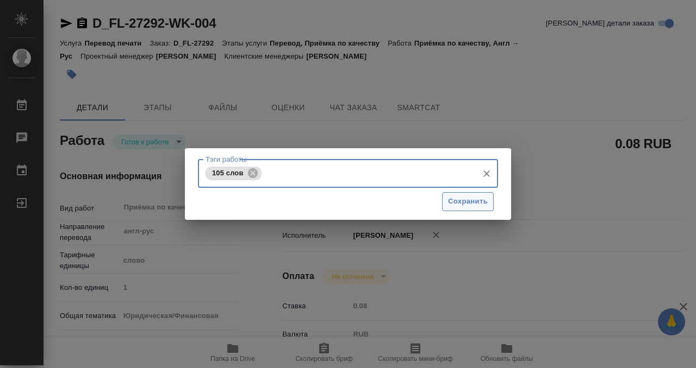
click at [462, 207] on span "Сохранить" at bounding box center [468, 202] width 40 height 13
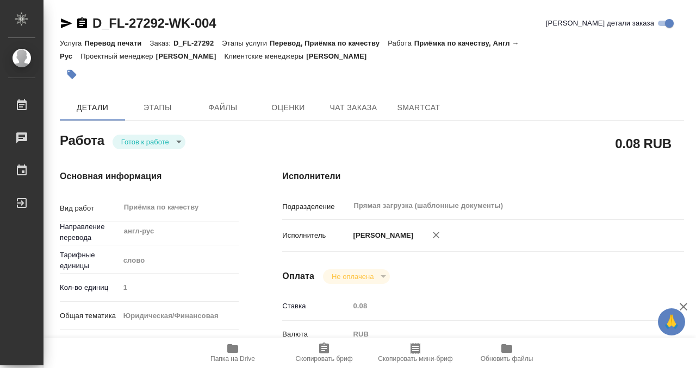
type input "readyForWork"
type input "англ-рус"
type input "5a8b1489cc6b4906c91bfd90"
type input "1"
type input "yr-fn"
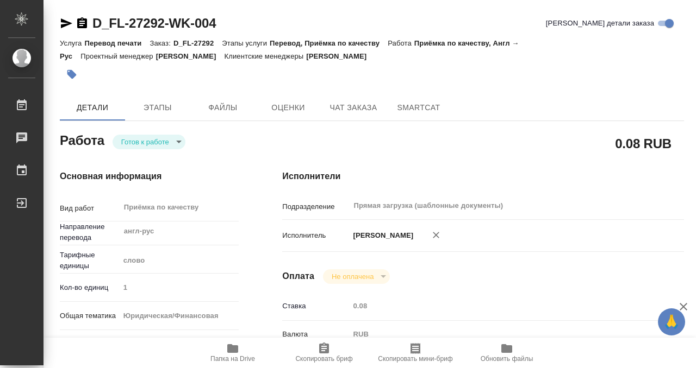
type input "5a8b8b956a9677013d343cfe"
checkbox input "true"
type input "[DATE] 16:34"
type input "[DATE] 12:00"
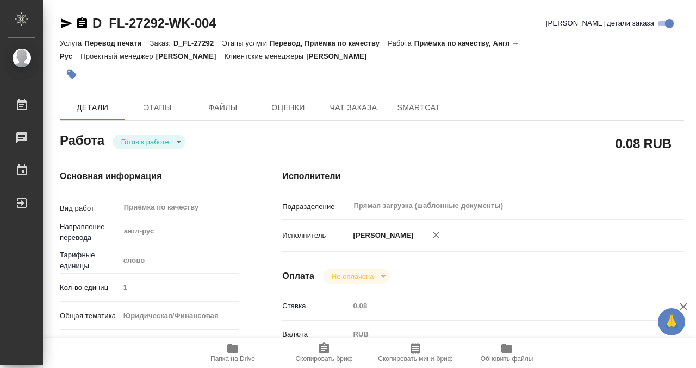
type input "Прямая загрузка (шаблонные документы)"
type input "notPayed"
type input "0.08"
type input "RUB"
type input "[PERSON_NAME]"
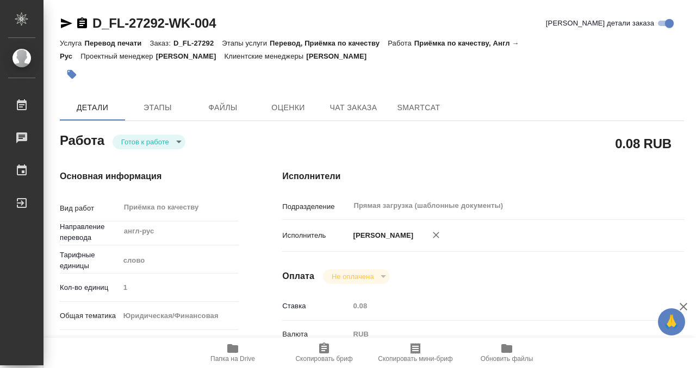
type input "D_FL-27292"
type input "Перевод печати"
type input "Перевод, Приёмка по качеству"
type input "[PERSON_NAME]"
type input "/Clients/FL_D/Orders/D_FL-27292"
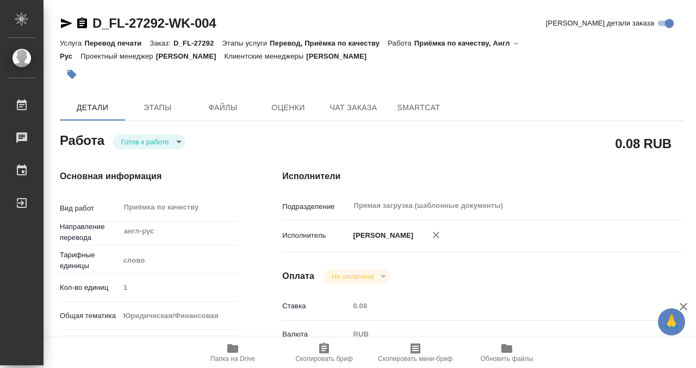
type input "[URL][DOMAIN_NAME]"
click at [155, 140] on body "🙏 .cls-1 fill:#fff; AWATERA Kobzeva [PERSON_NAME] 0 Чаты График Выйти D_FL-2729…" at bounding box center [348, 184] width 696 height 368
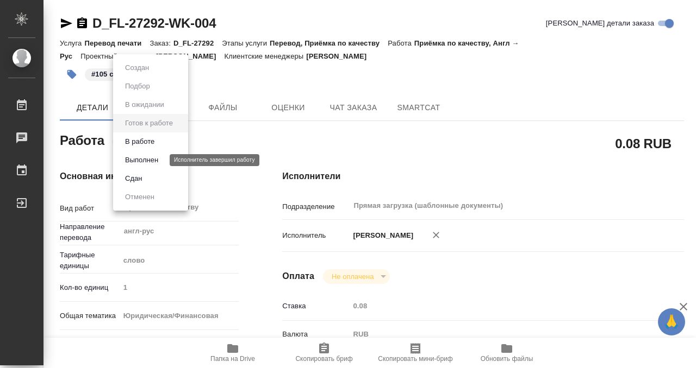
click at [155, 160] on button "Выполнен" at bounding box center [142, 160] width 40 height 12
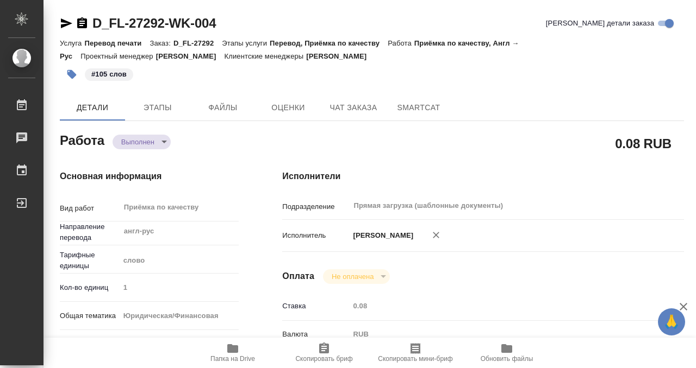
type textarea "x"
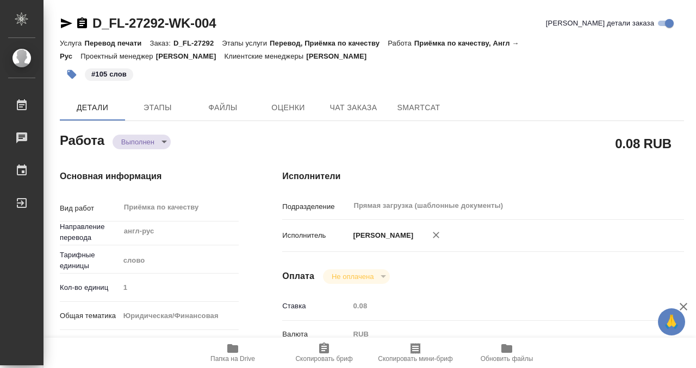
type textarea "x"
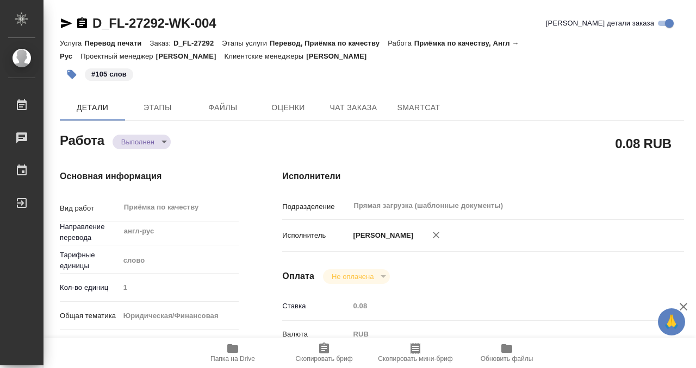
click at [83, 23] on icon "button" at bounding box center [82, 23] width 13 height 13
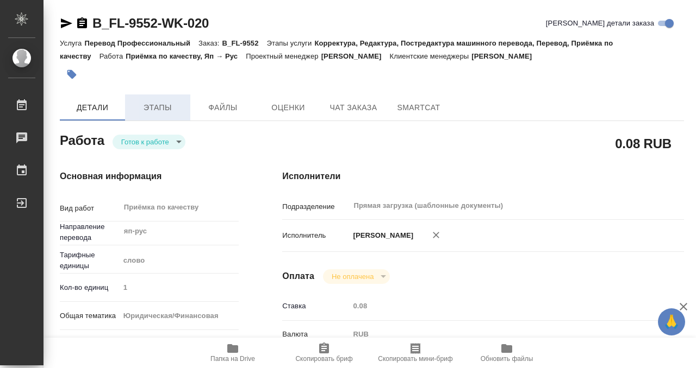
click at [154, 106] on span "Этапы" at bounding box center [158, 108] width 52 height 14
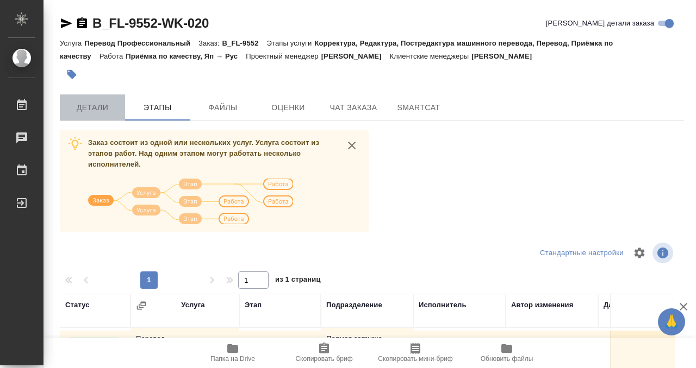
click at [94, 103] on span "Детали" at bounding box center [92, 108] width 52 height 14
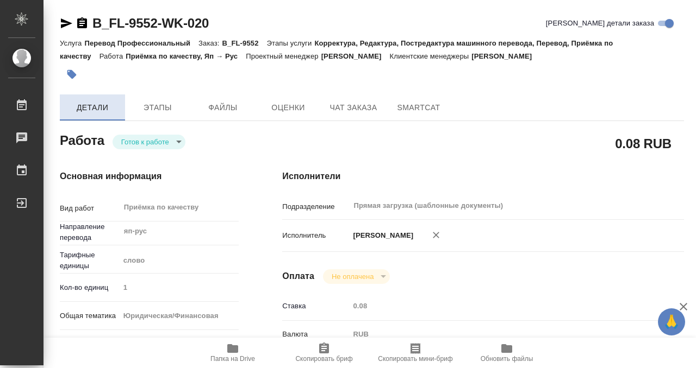
type textarea "x"
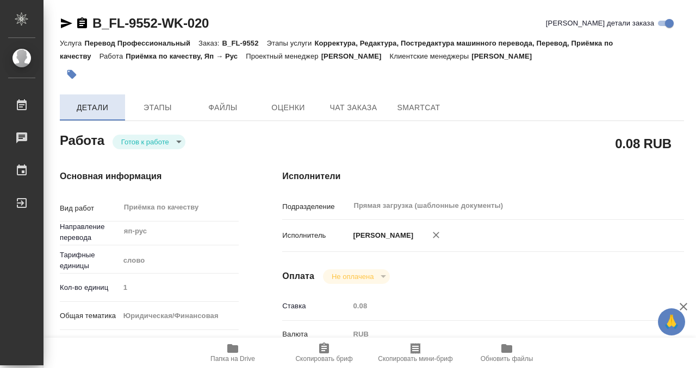
type textarea "x"
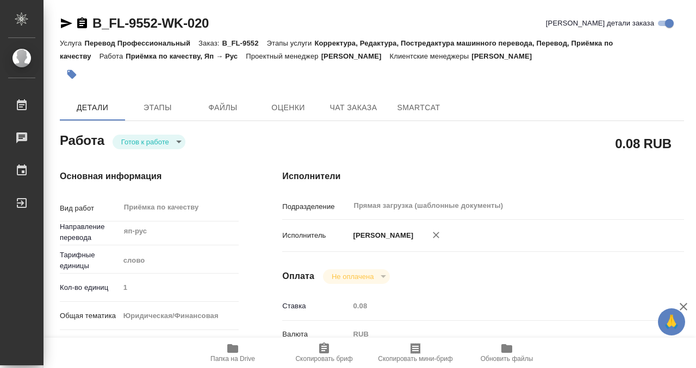
type textarea "x"
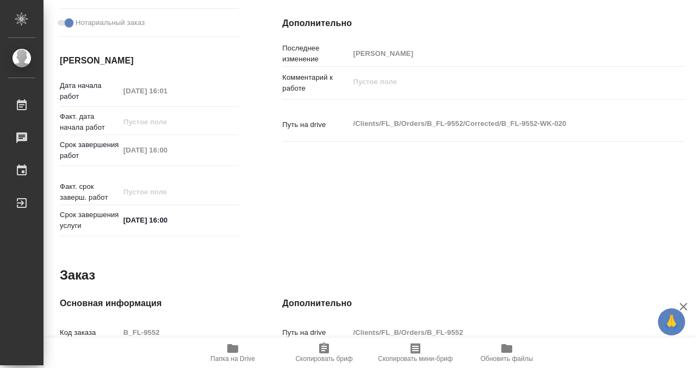
scroll to position [580, 0]
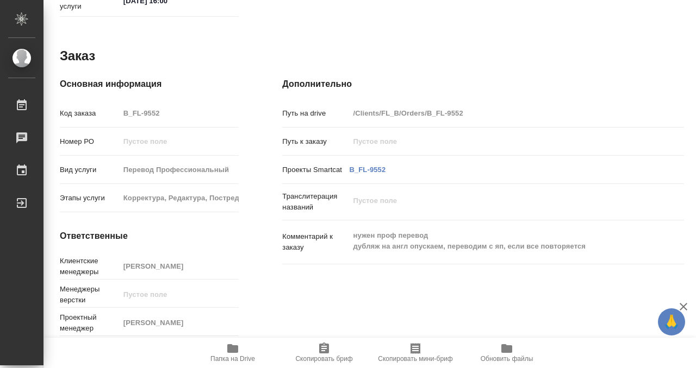
click at [228, 339] on button "Папка на Drive" at bounding box center [232, 353] width 91 height 30
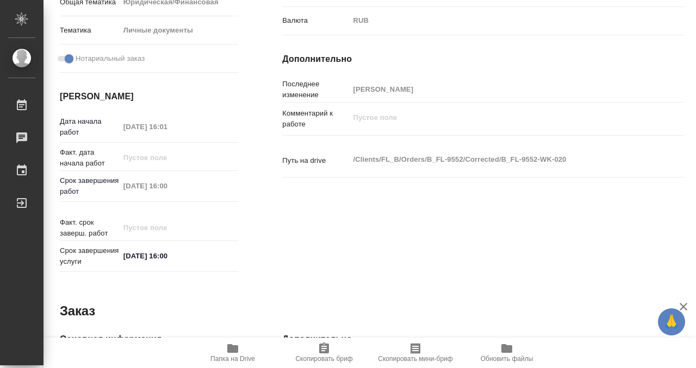
scroll to position [0, 0]
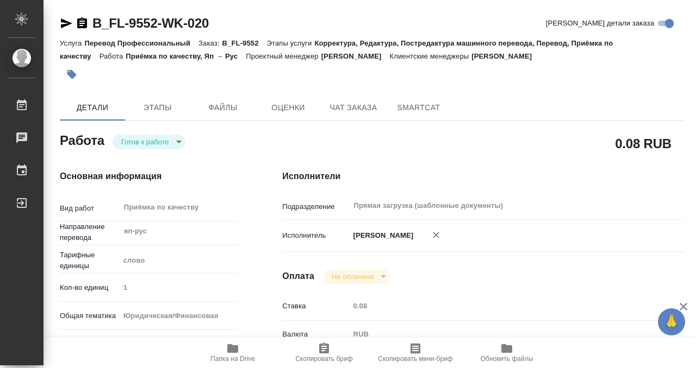
click at [78, 77] on button "button" at bounding box center [72, 75] width 24 height 24
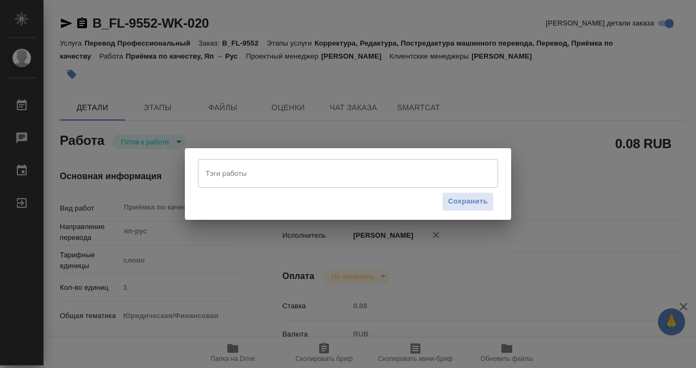
click at [239, 173] on input "Тэги работы" at bounding box center [338, 173] width 270 height 18
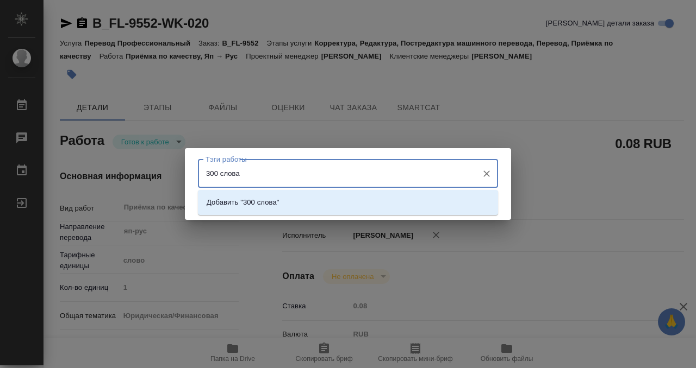
type input "300 слов"
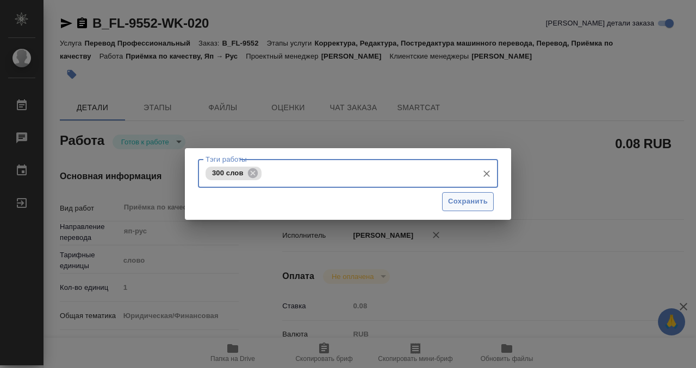
click at [458, 202] on span "Сохранить" at bounding box center [468, 202] width 40 height 13
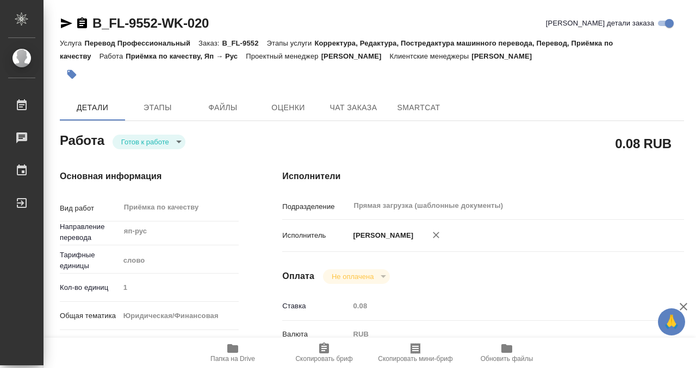
type input "readyForWork"
type textarea "Приёмка по качеству"
type textarea "x"
type input "яп-рус"
type input "5a8b1489cc6b4906c91bfd90"
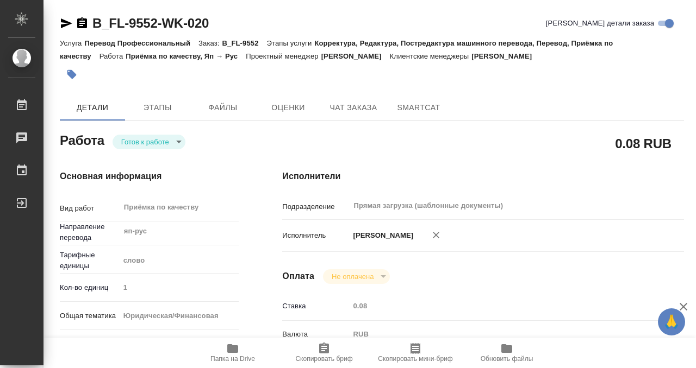
type input "1"
type input "yr-fn"
type input "5a8b8b956a9677013d343cfe"
checkbox input "true"
type input "16.09.2025 16:01"
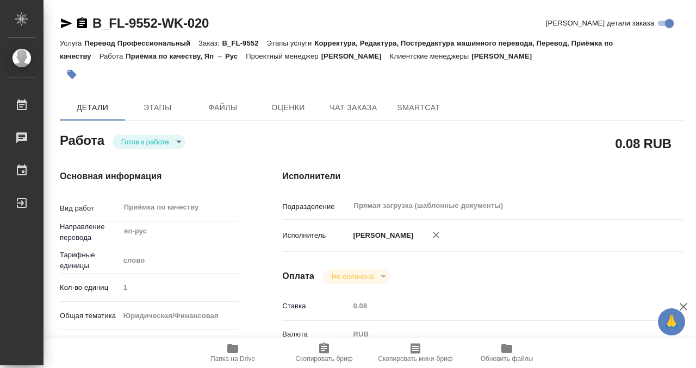
type input "17.09.2025 16:00"
type input "Прямая загрузка (шаблонные документы)"
type input "notPayed"
type input "0.08"
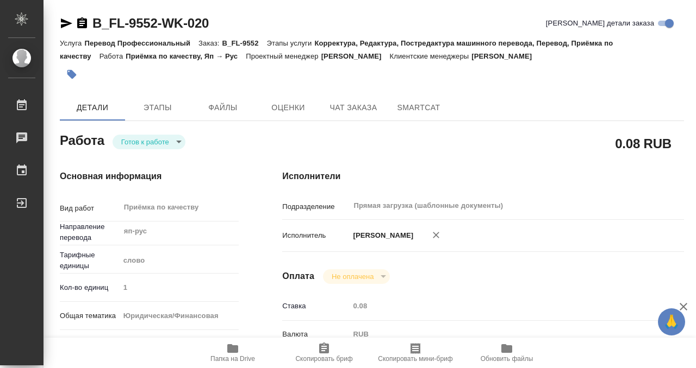
type input "RUB"
type input "[PERSON_NAME]"
type textarea "x"
type textarea "/Clients/FL_B/Orders/B_FL-9552/Corrected/B_FL-9552-WK-020"
type textarea "x"
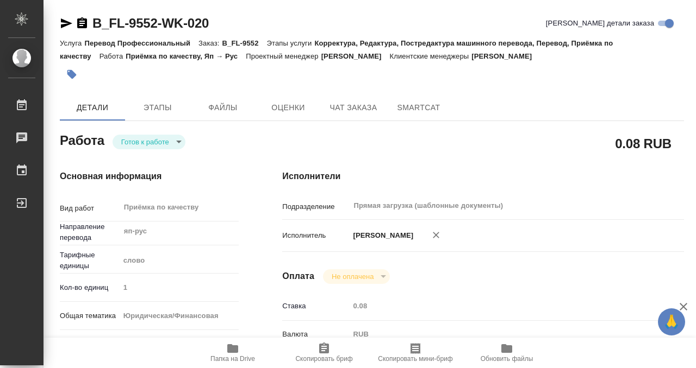
type input "B_FL-9552"
type input "Перевод Профессиональный"
type input "Корректура, Редактура, Постредактура машинного перевода, Перевод, Приёмка по ка…"
type input "Богомолова Анастасия"
type input "/Clients/FL_B/Orders/B_FL-9552"
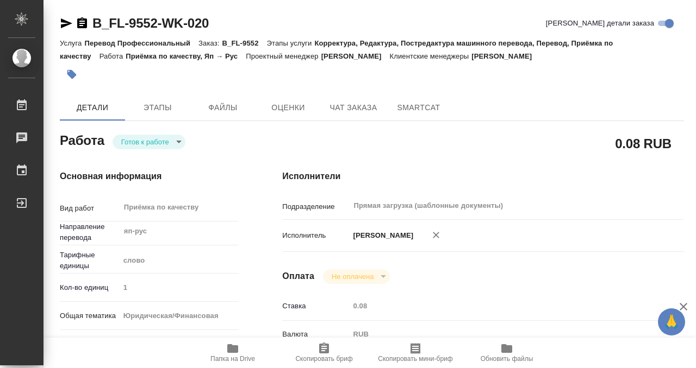
type textarea "x"
type textarea "нужен проф перевод дубляж на англ опускаем, переводим с яп, если все повторяется"
type textarea "x"
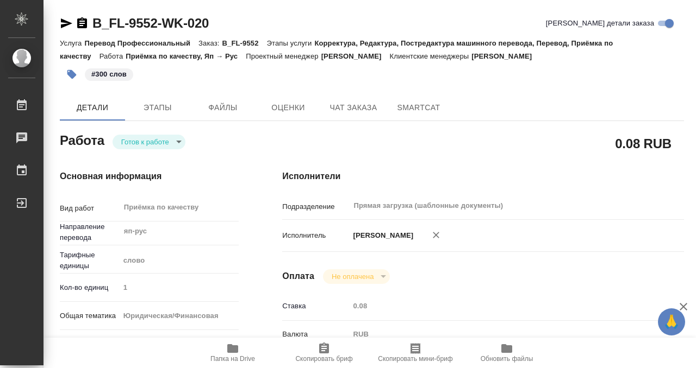
type textarea "x"
click at [165, 144] on body "🙏 .cls-1 fill:#fff; AWATERA Kobzeva Elizaveta Работы 0 Чаты График Выйти B_FL-9…" at bounding box center [348, 184] width 696 height 368
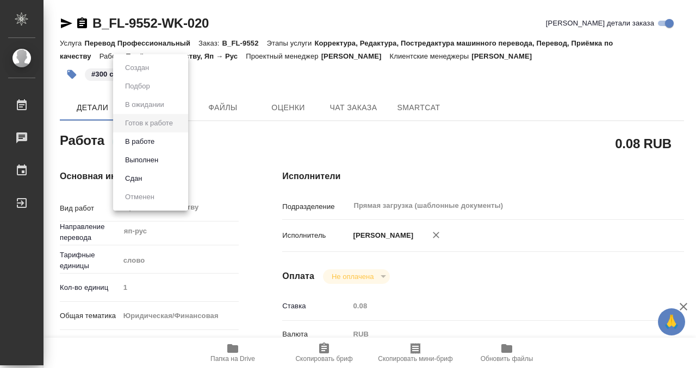
type textarea "x"
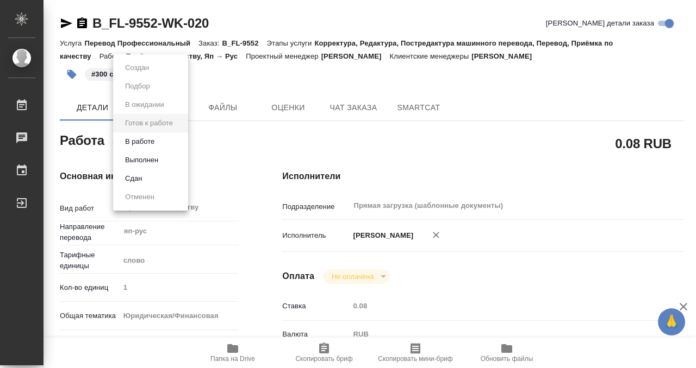
click at [164, 157] on li "Выполнен" at bounding box center [150, 160] width 75 height 18
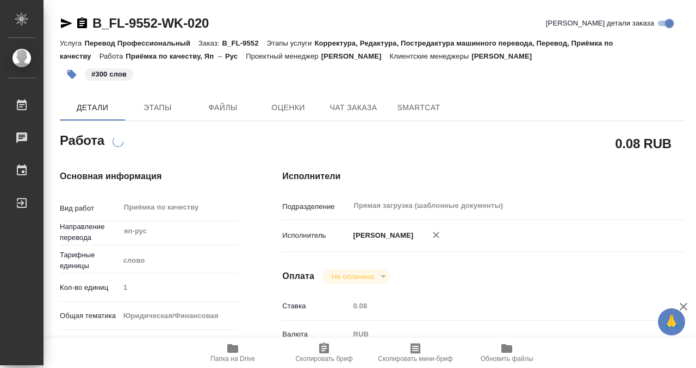
type textarea "x"
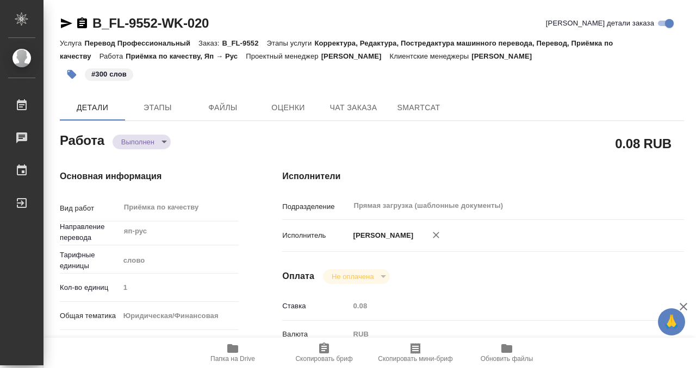
type textarea "x"
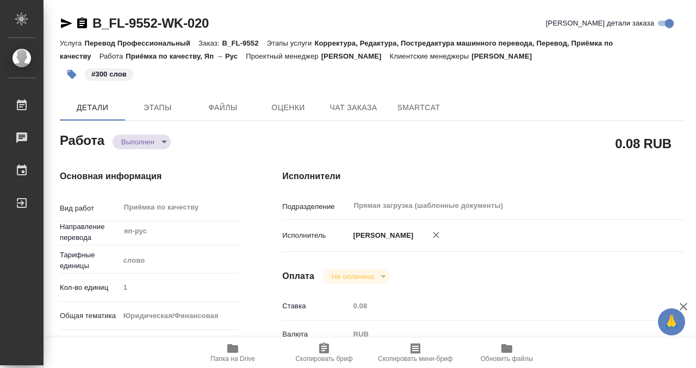
type textarea "x"
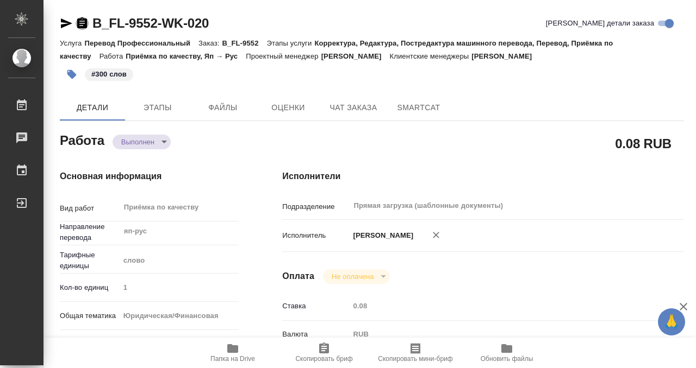
click at [79, 19] on icon "button" at bounding box center [82, 22] width 10 height 11
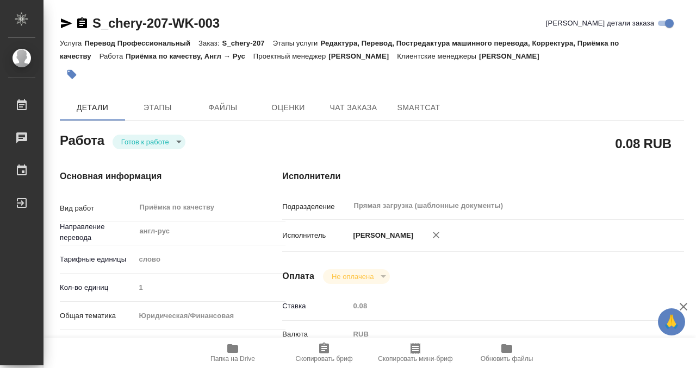
click at [164, 122] on div "[PERSON_NAME] к работе readyForWork" at bounding box center [149, 143] width 222 height 71
click at [161, 114] on span "Этапы" at bounding box center [158, 108] width 52 height 14
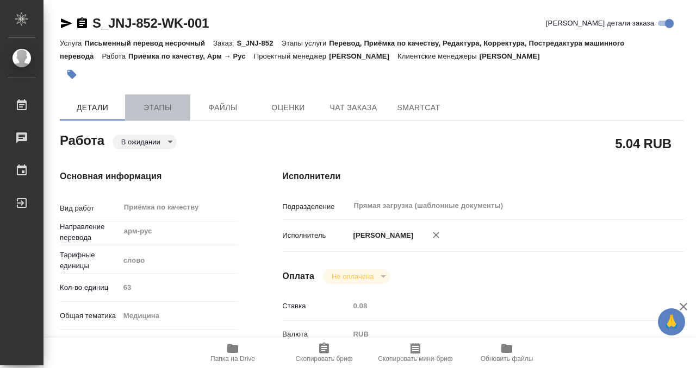
click at [141, 112] on span "Этапы" at bounding box center [158, 108] width 52 height 14
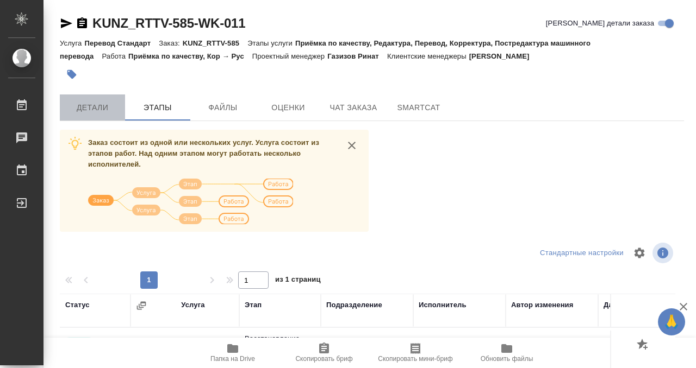
click at [104, 105] on span "Детали" at bounding box center [92, 108] width 52 height 14
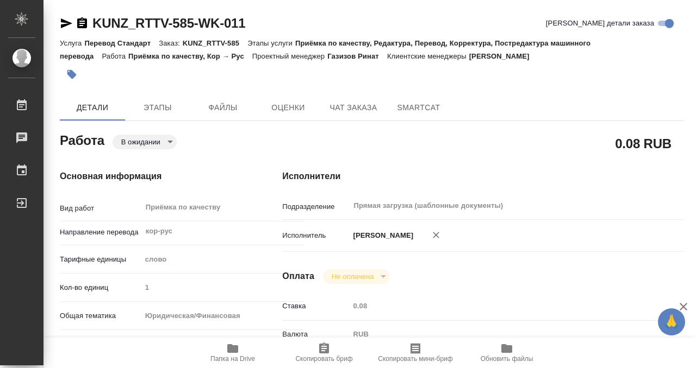
type textarea "x"
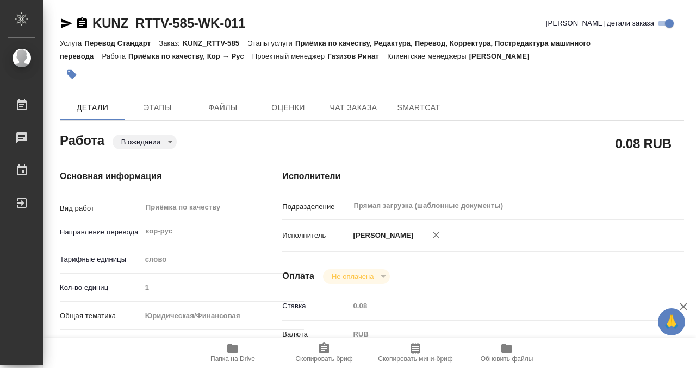
type textarea "x"
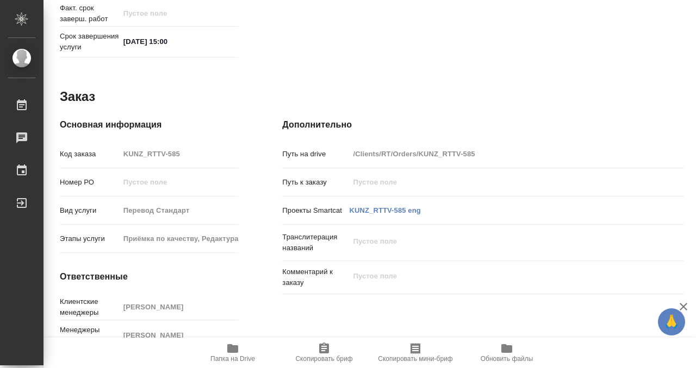
scroll to position [580, 0]
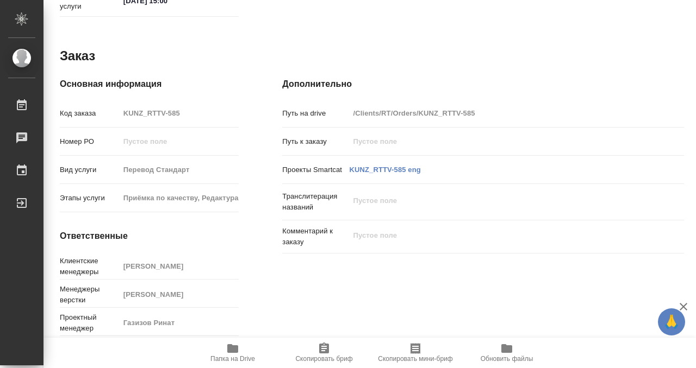
type textarea "x"
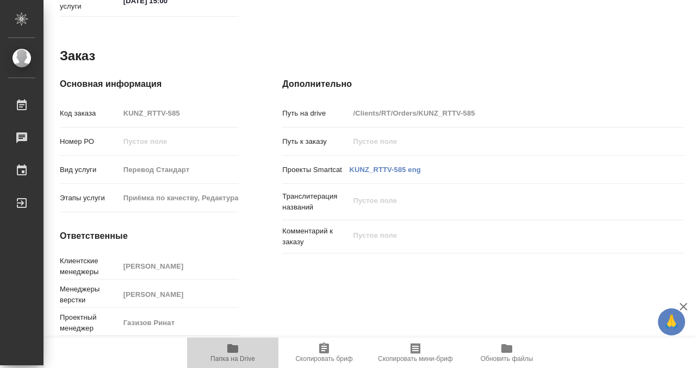
click at [238, 339] on button "Папка на Drive" at bounding box center [232, 353] width 91 height 30
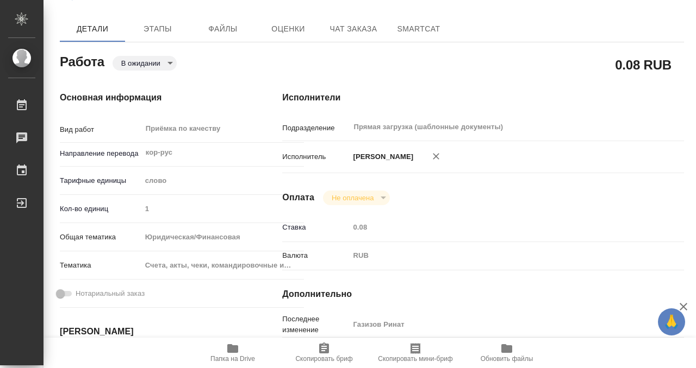
scroll to position [0, 0]
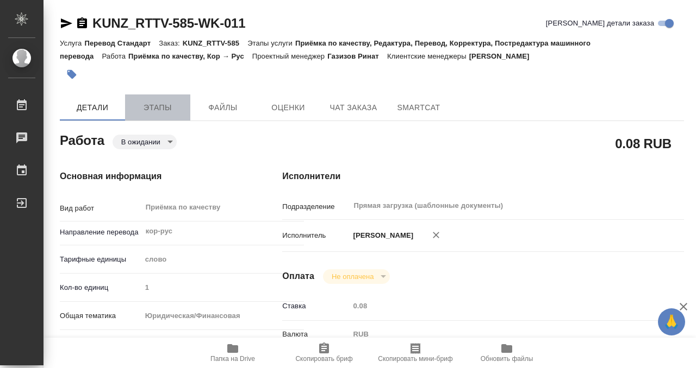
click at [149, 113] on span "Этапы" at bounding box center [158, 108] width 52 height 14
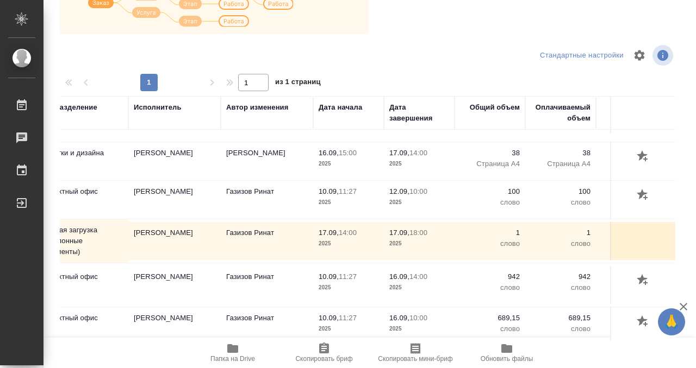
scroll to position [87, 0]
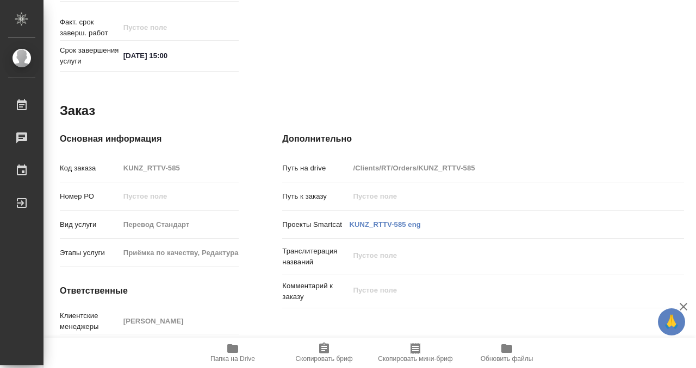
scroll to position [580, 0]
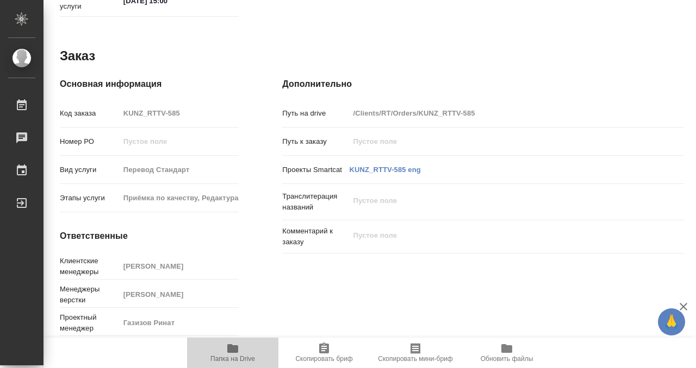
click at [223, 356] on span "Папка на Drive" at bounding box center [232, 359] width 45 height 8
